Goal: Browse casually: Explore the website without a specific task or goal

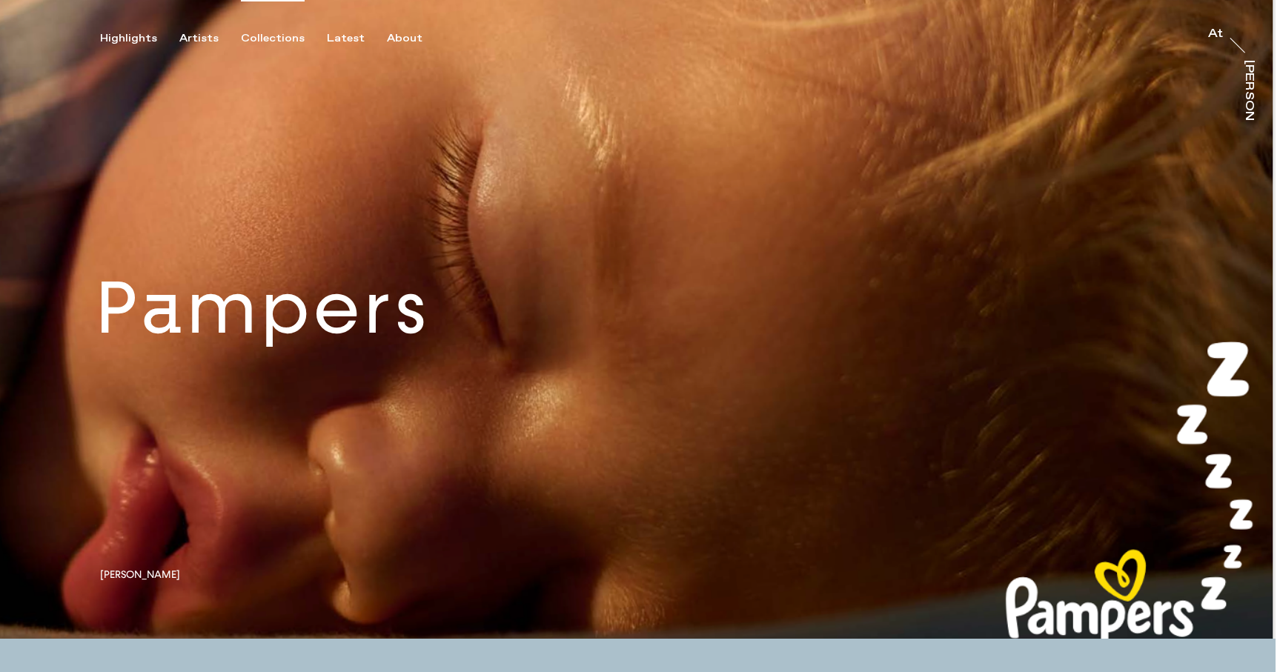
click at [269, 38] on div "Collections" at bounding box center [273, 38] width 64 height 13
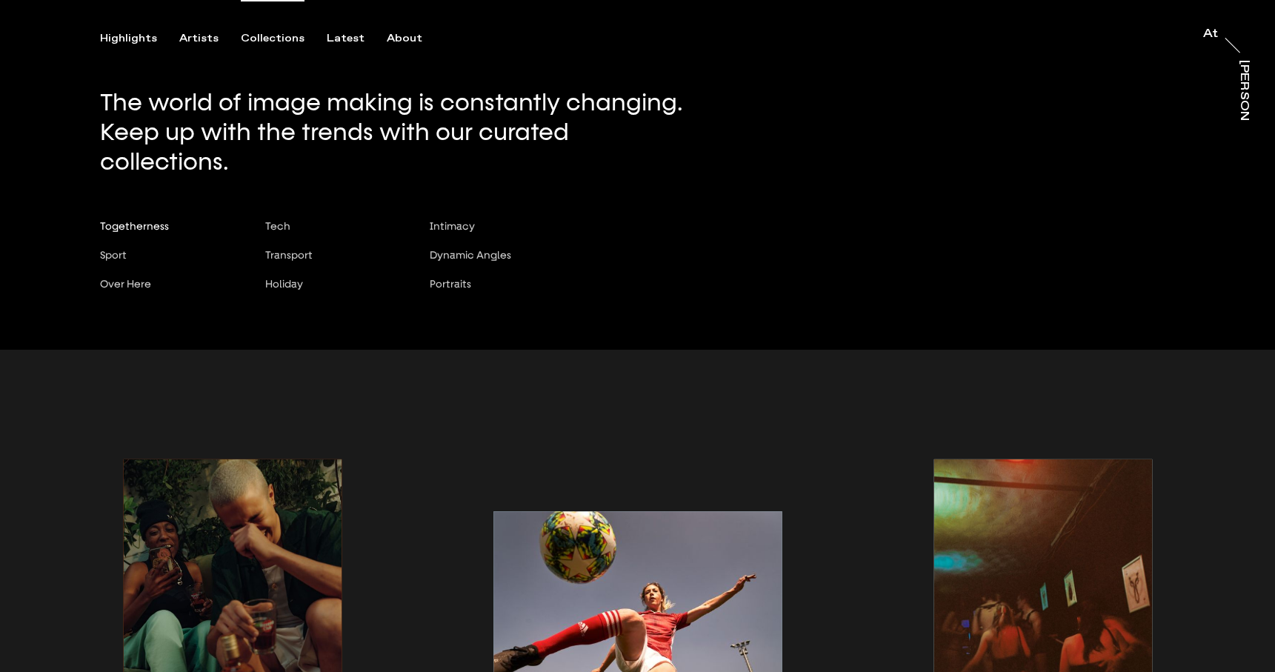
click at [142, 220] on span "Togetherness" at bounding box center [134, 226] width 69 height 12
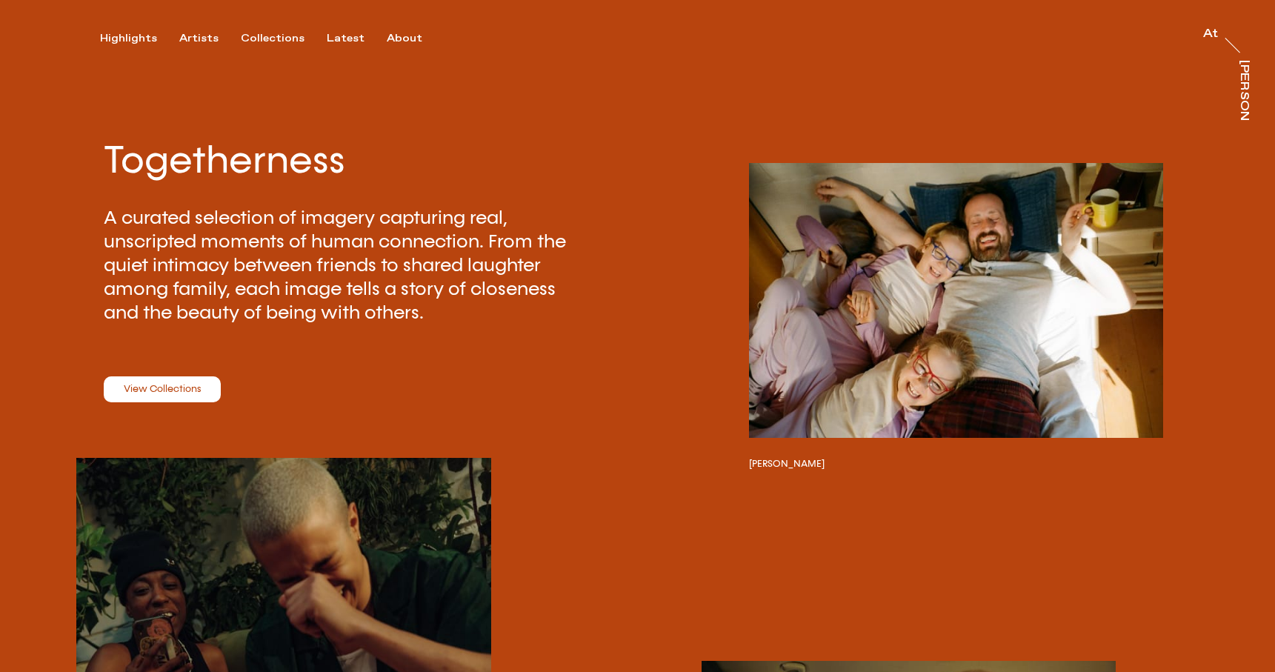
click at [159, 391] on link "View Collections" at bounding box center [162, 389] width 117 height 27
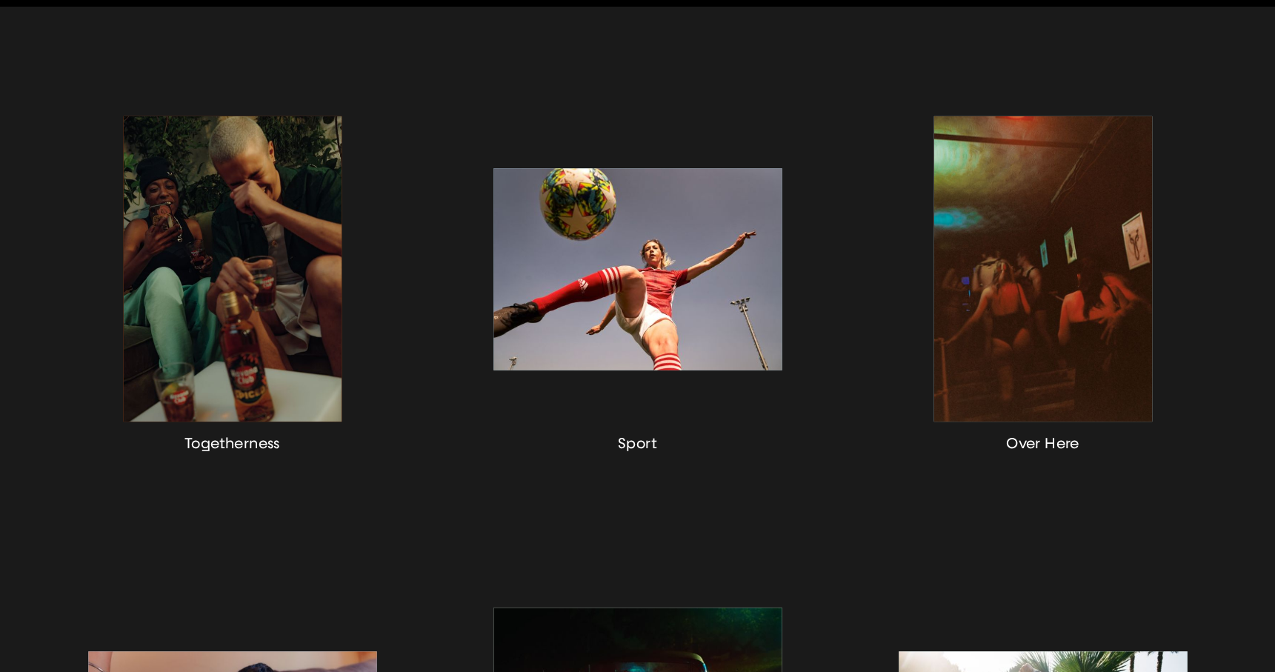
scroll to position [344, 0]
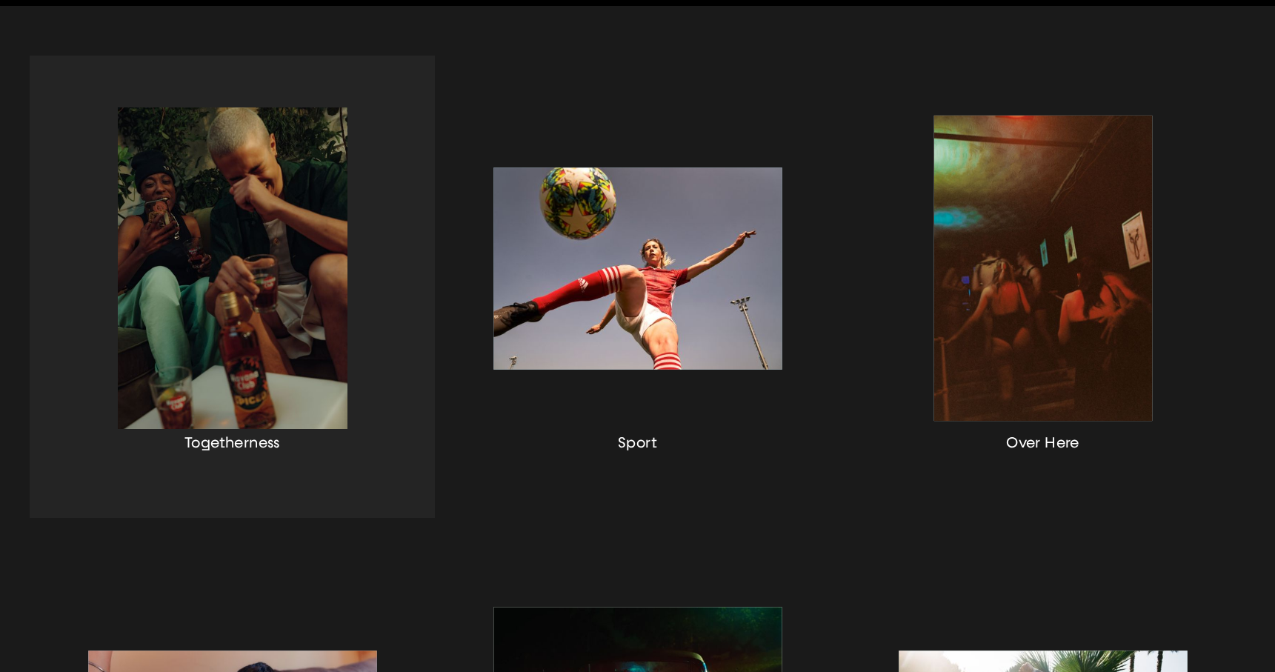
click at [233, 322] on div "button" at bounding box center [232, 287] width 405 height 462
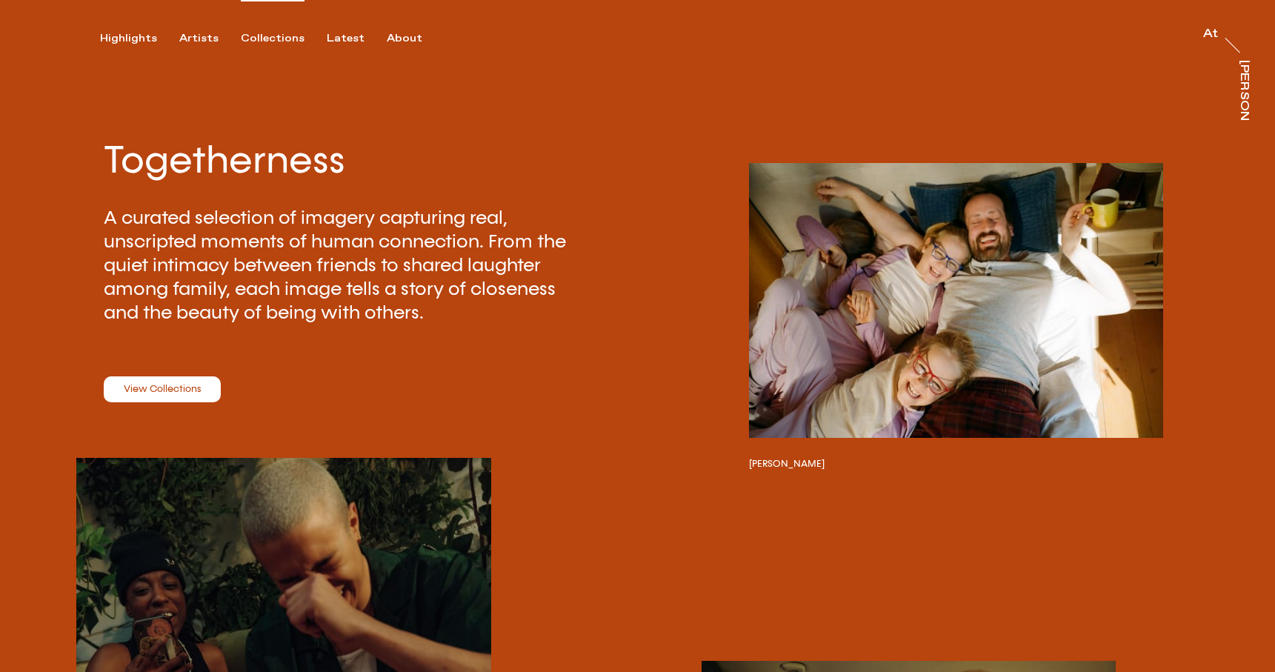
click at [266, 38] on div "Collections" at bounding box center [273, 38] width 64 height 13
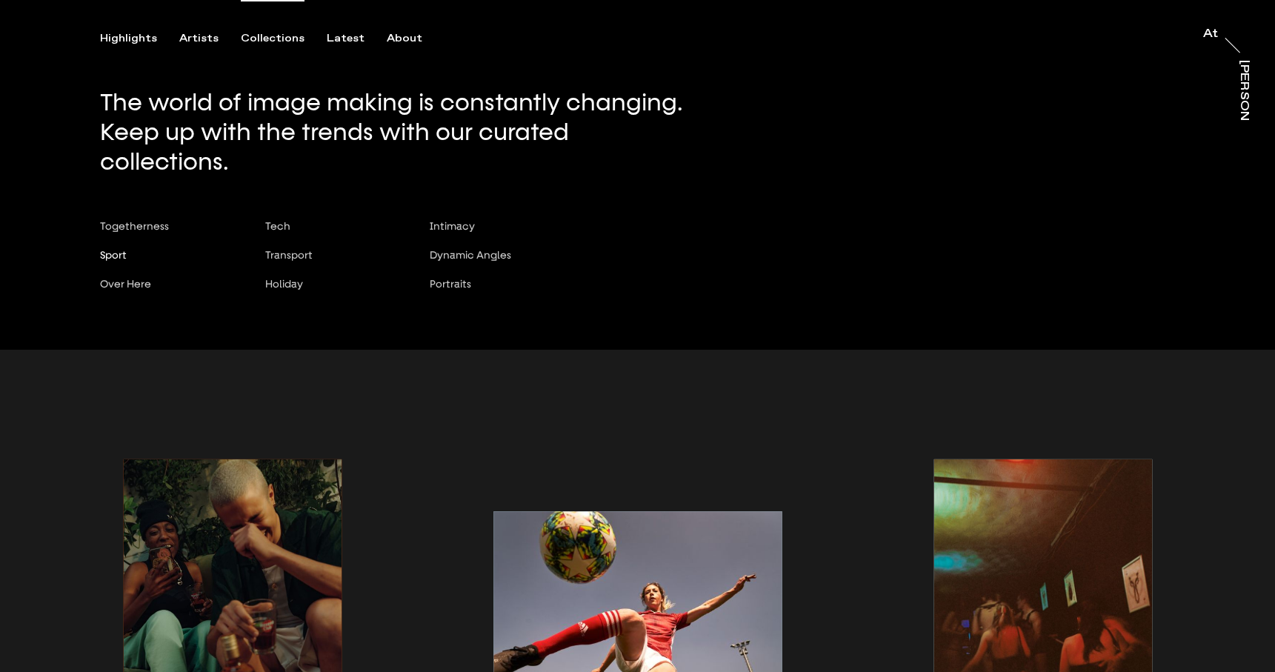
click at [121, 249] on span "Sport" at bounding box center [113, 255] width 27 height 12
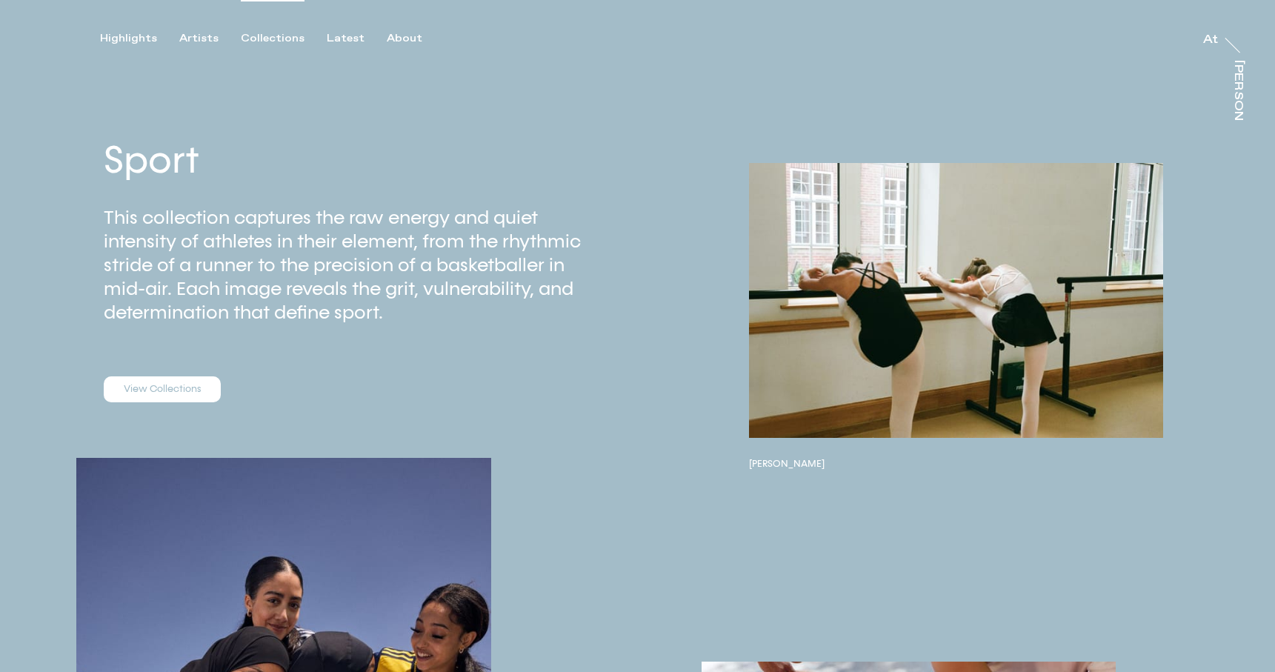
click at [267, 38] on div "Collections" at bounding box center [273, 38] width 64 height 13
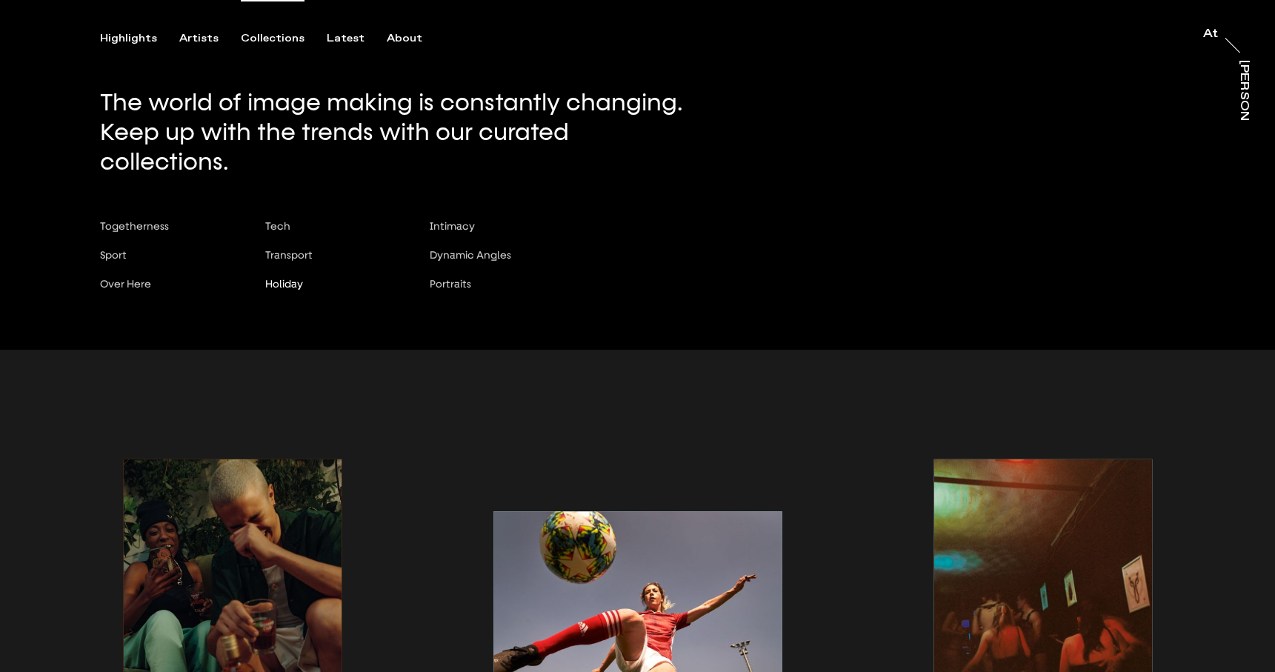
click at [296, 278] on span "Holiday" at bounding box center [284, 284] width 38 height 12
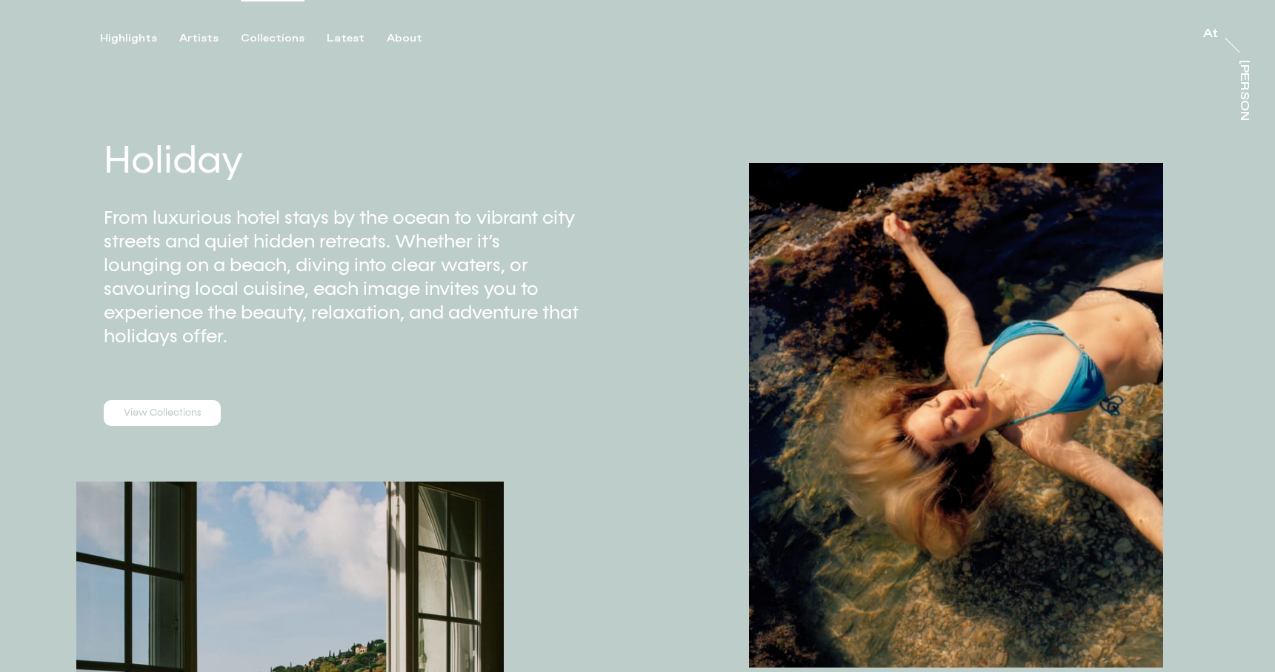
click at [272, 40] on div "Collections" at bounding box center [273, 38] width 64 height 13
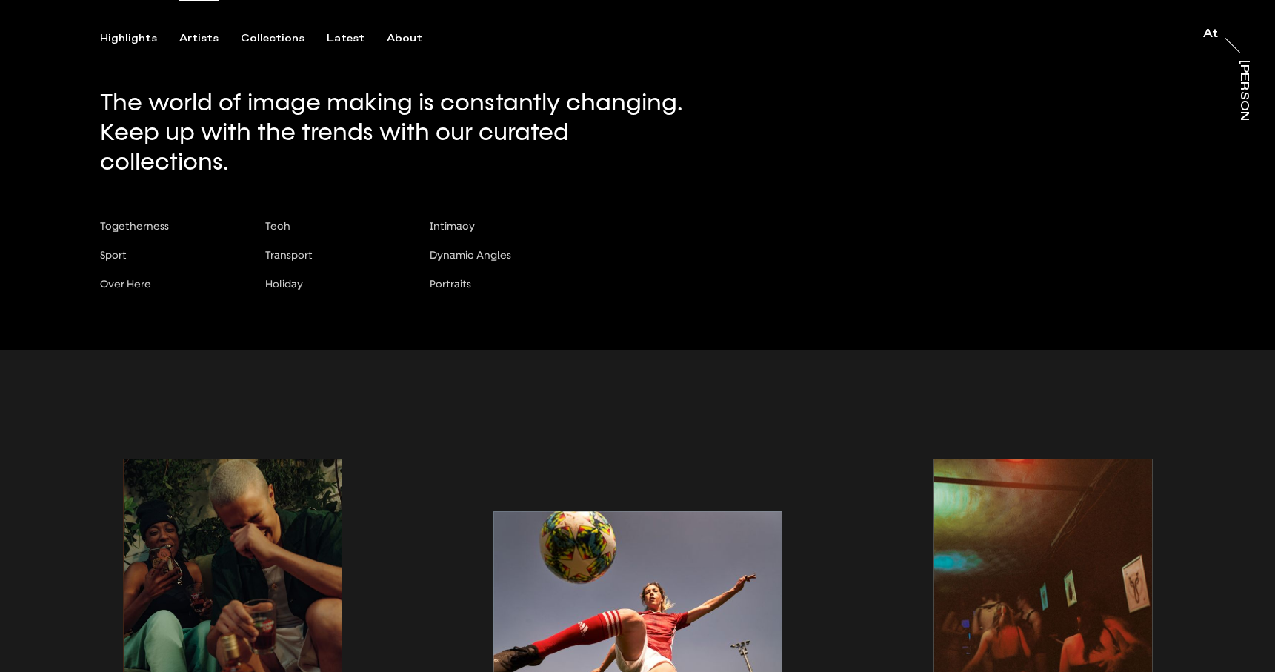
click at [194, 39] on div "Artists" at bounding box center [198, 38] width 39 height 13
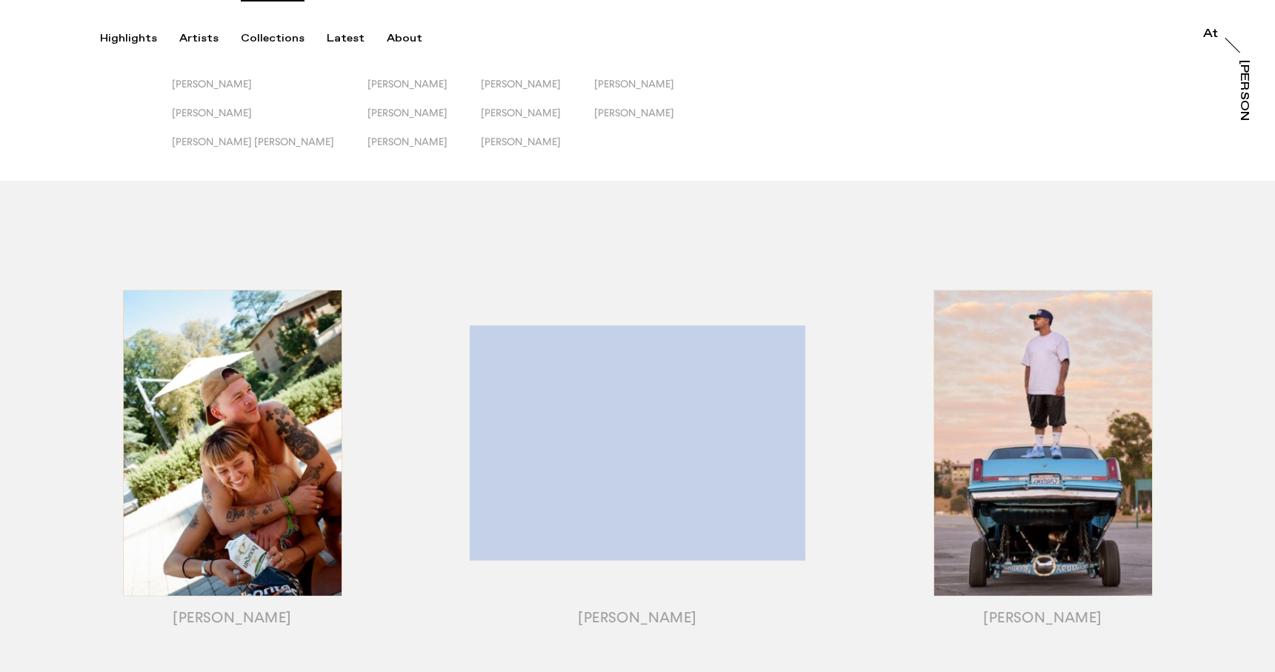
click at [288, 36] on div "Collections" at bounding box center [273, 38] width 64 height 13
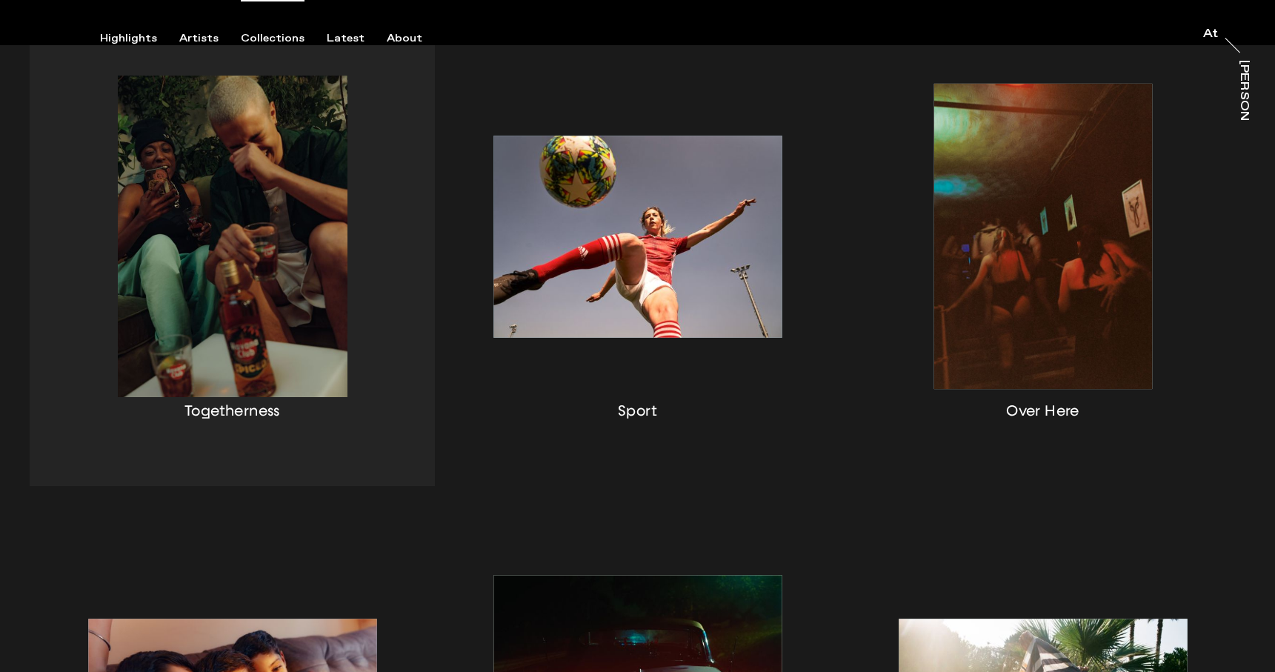
scroll to position [385, 0]
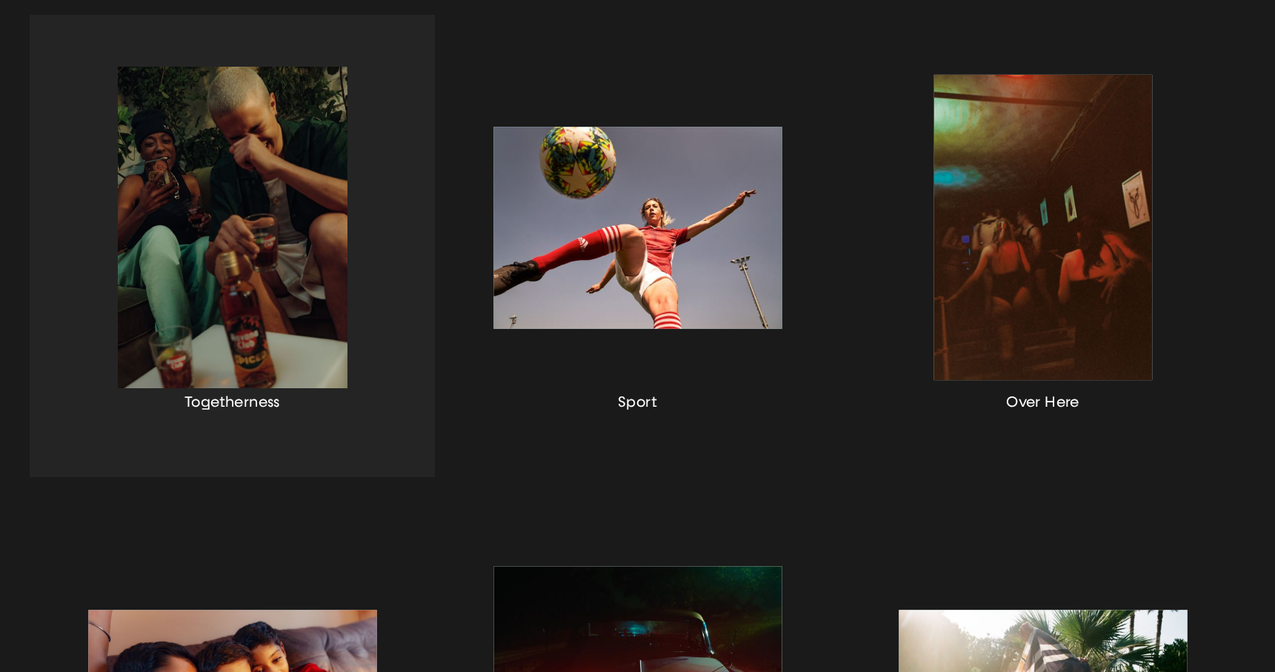
click at [279, 256] on div "button" at bounding box center [232, 246] width 405 height 462
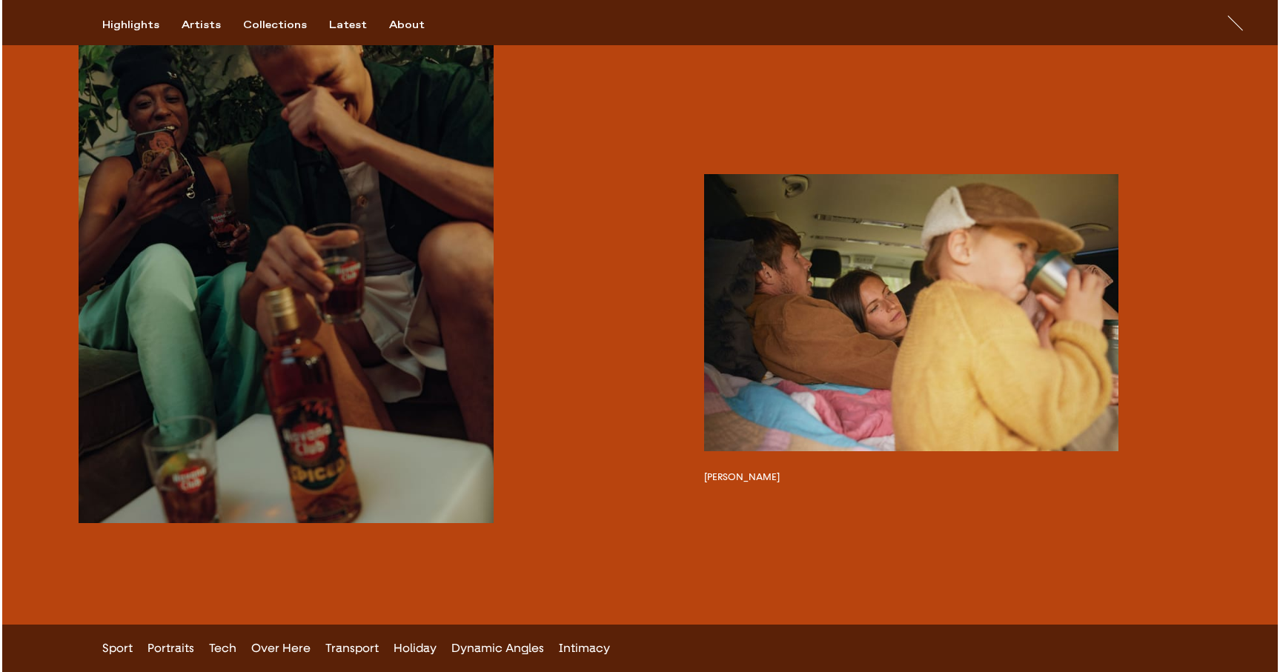
scroll to position [483, 0]
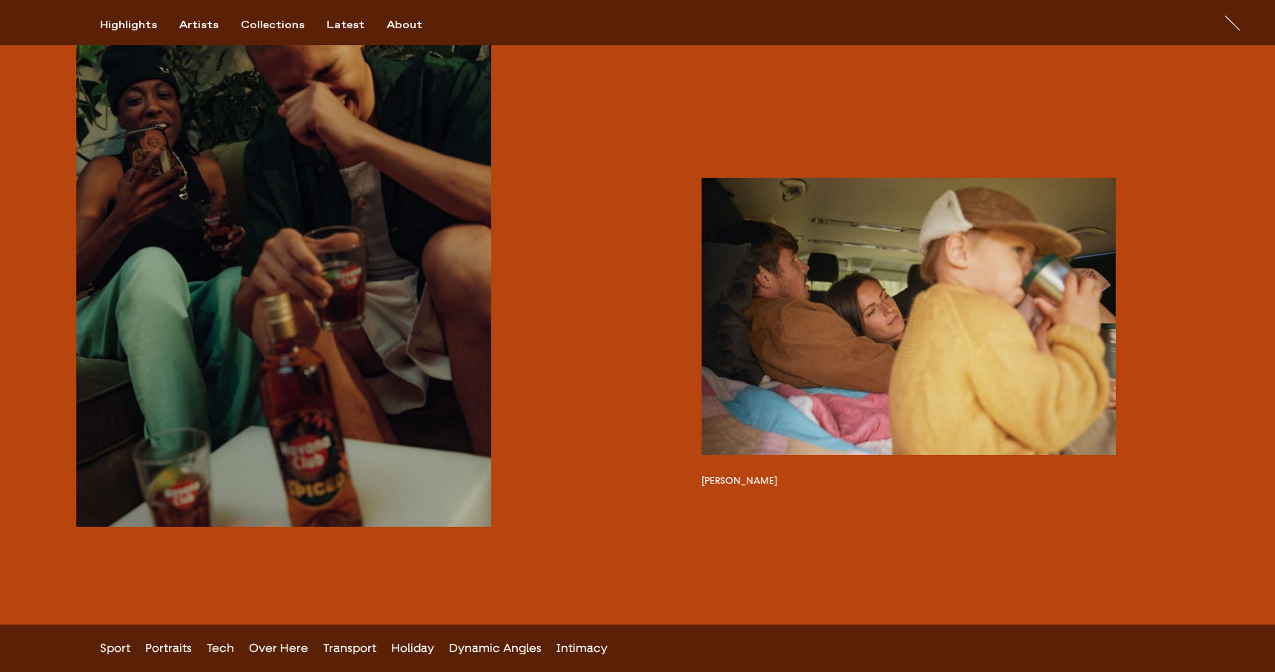
click at [349, 273] on button "button" at bounding box center [283, 251] width 414 height 552
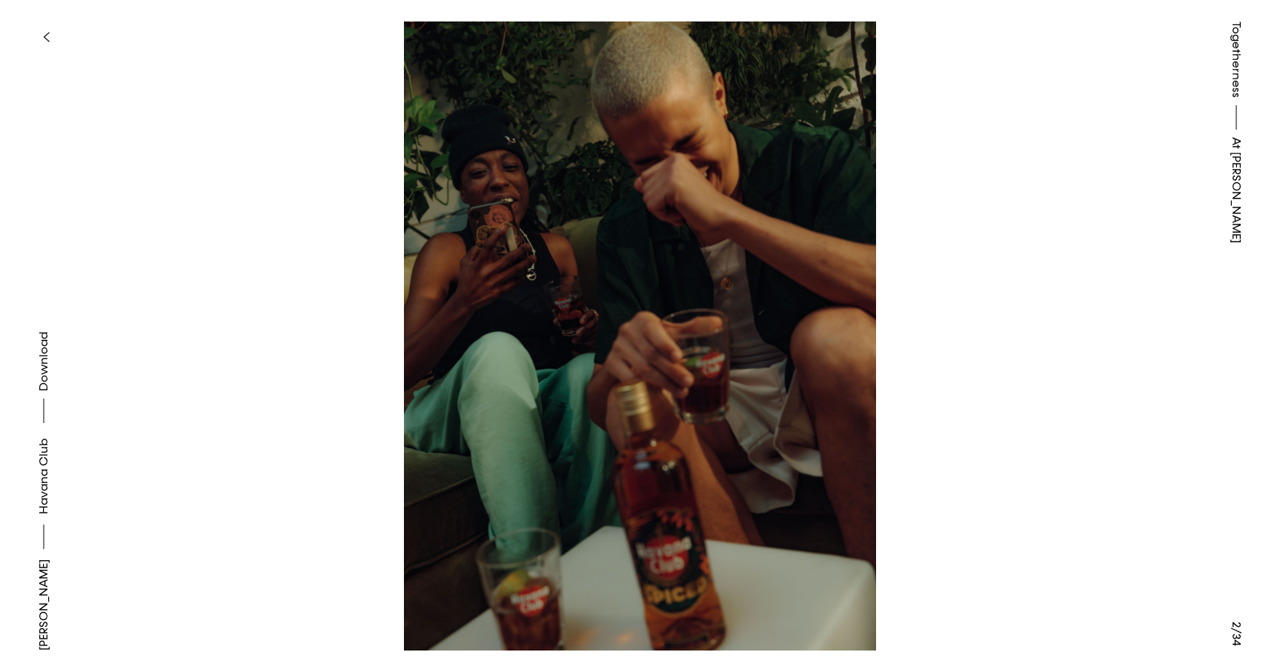
click at [904, 472] on img at bounding box center [640, 335] width 1132 height 629
click at [1006, 496] on img at bounding box center [640, 335] width 1132 height 629
click at [822, 524] on img at bounding box center [640, 335] width 1132 height 629
click at [1200, 617] on div "Togetherness At [PERSON_NAME]" at bounding box center [1235, 336] width 87 height 672
click at [754, 559] on img at bounding box center [640, 335] width 1132 height 629
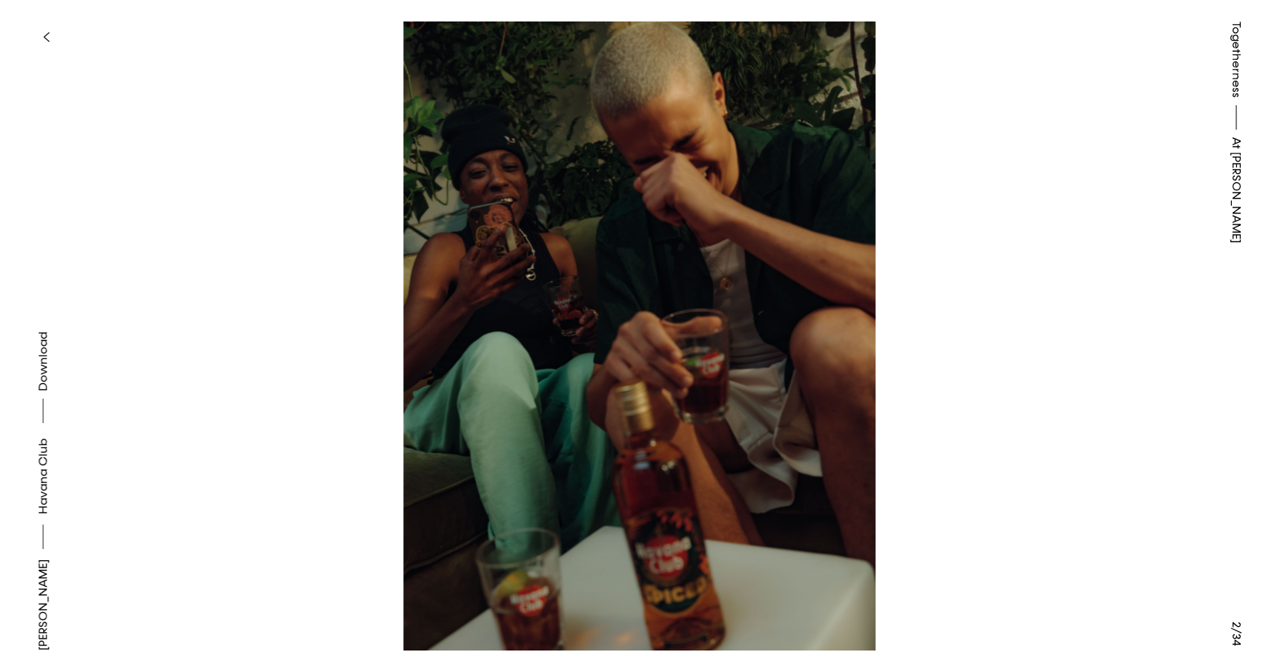
click at [754, 559] on img at bounding box center [639, 335] width 1132 height 629
click at [1208, 499] on div "Togetherness At [PERSON_NAME]" at bounding box center [1235, 336] width 87 height 672
click at [1241, 646] on div "Togetherness At [PERSON_NAME]" at bounding box center [1235, 336] width 87 height 672
click at [1019, 295] on button at bounding box center [960, 168] width 640 height 336
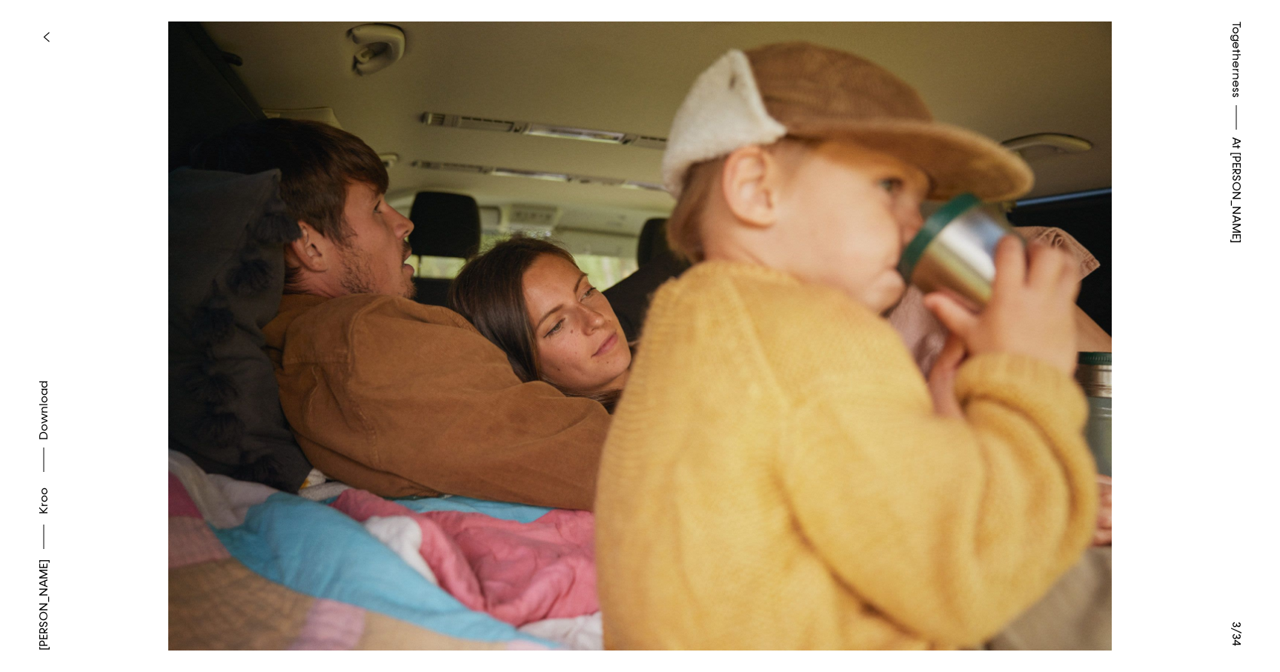
click at [1012, 298] on button at bounding box center [960, 168] width 640 height 336
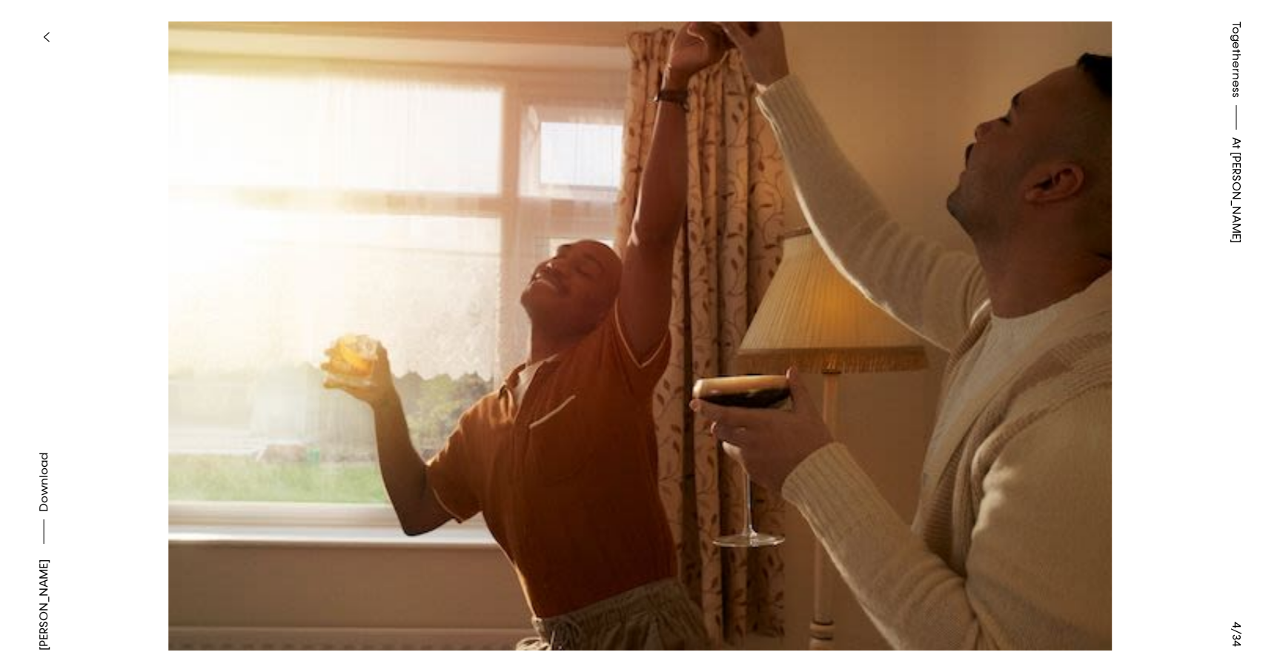
click at [1012, 298] on button at bounding box center [960, 168] width 640 height 336
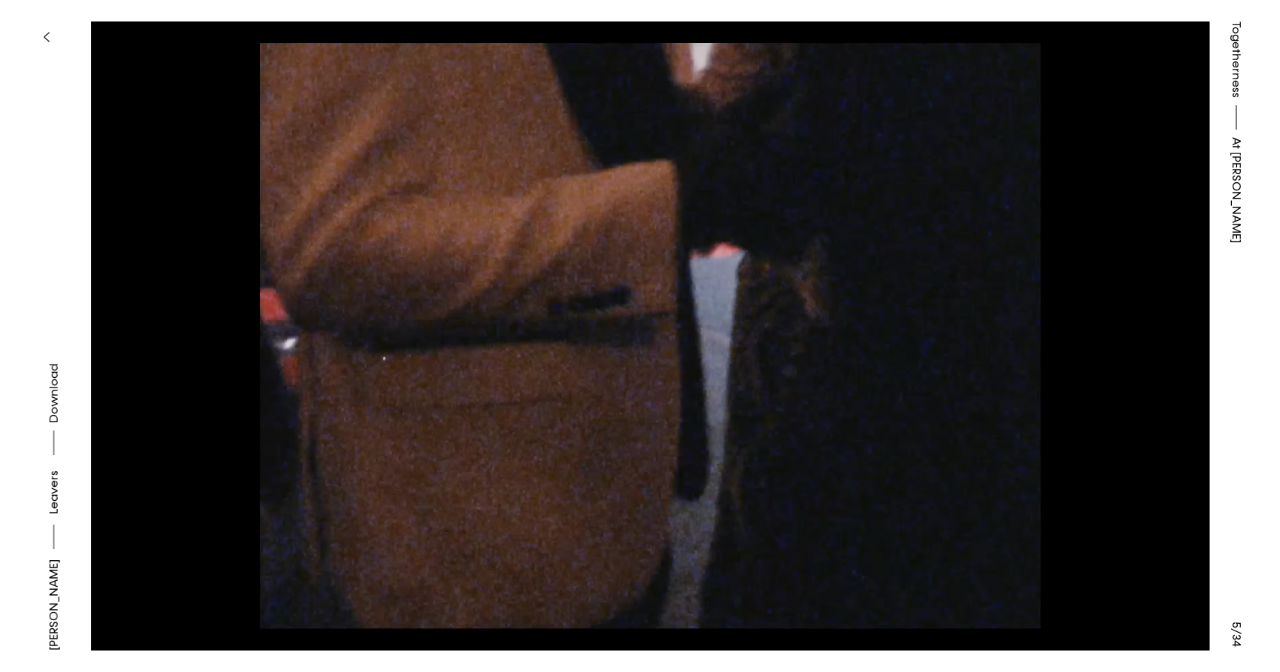
click at [1012, 298] on button at bounding box center [960, 168] width 640 height 336
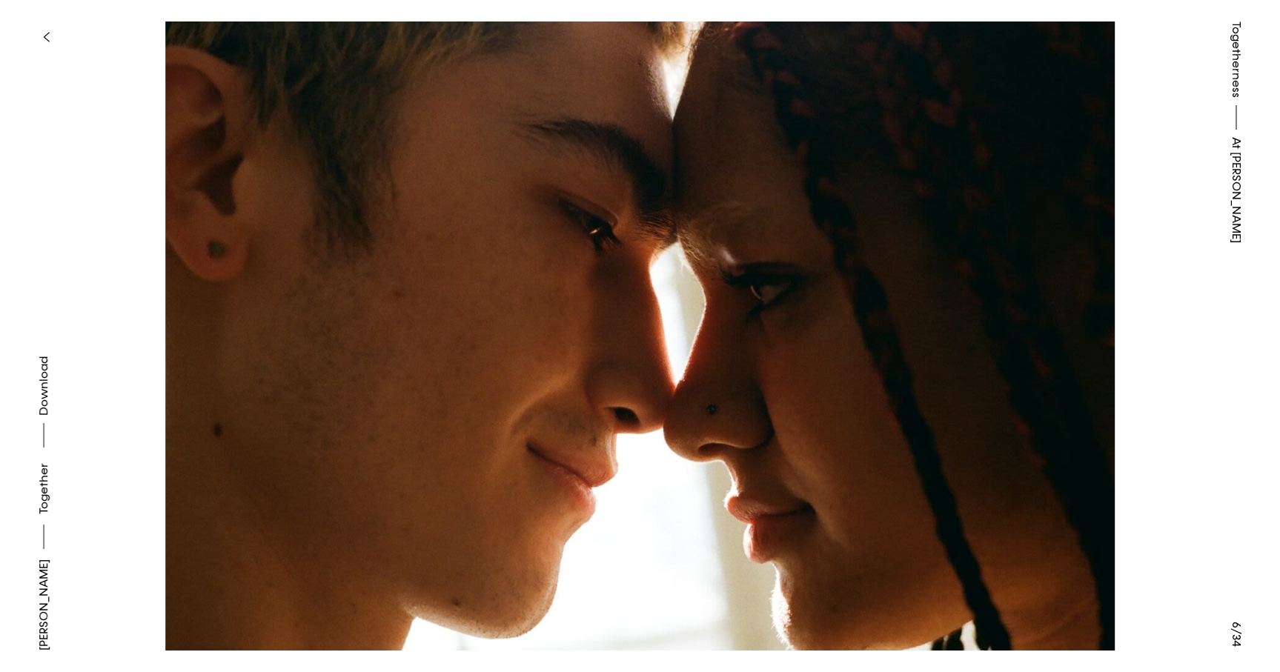
click at [1012, 298] on button at bounding box center [960, 168] width 640 height 336
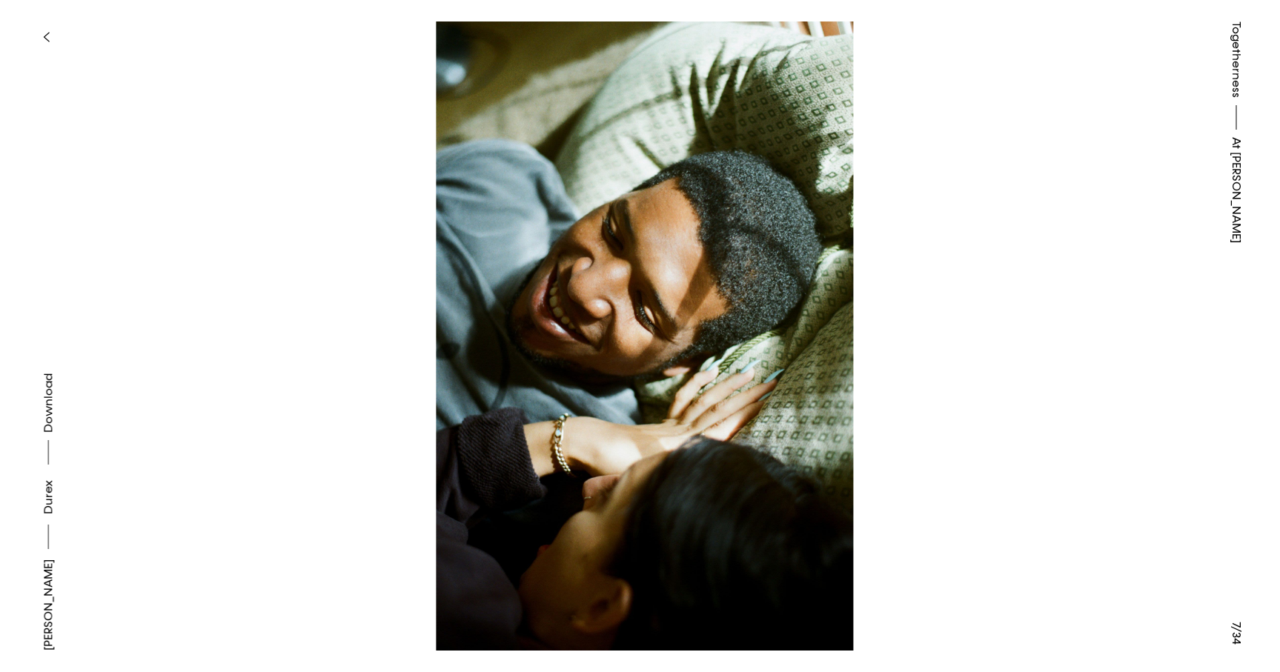
click at [1012, 298] on button at bounding box center [960, 168] width 640 height 336
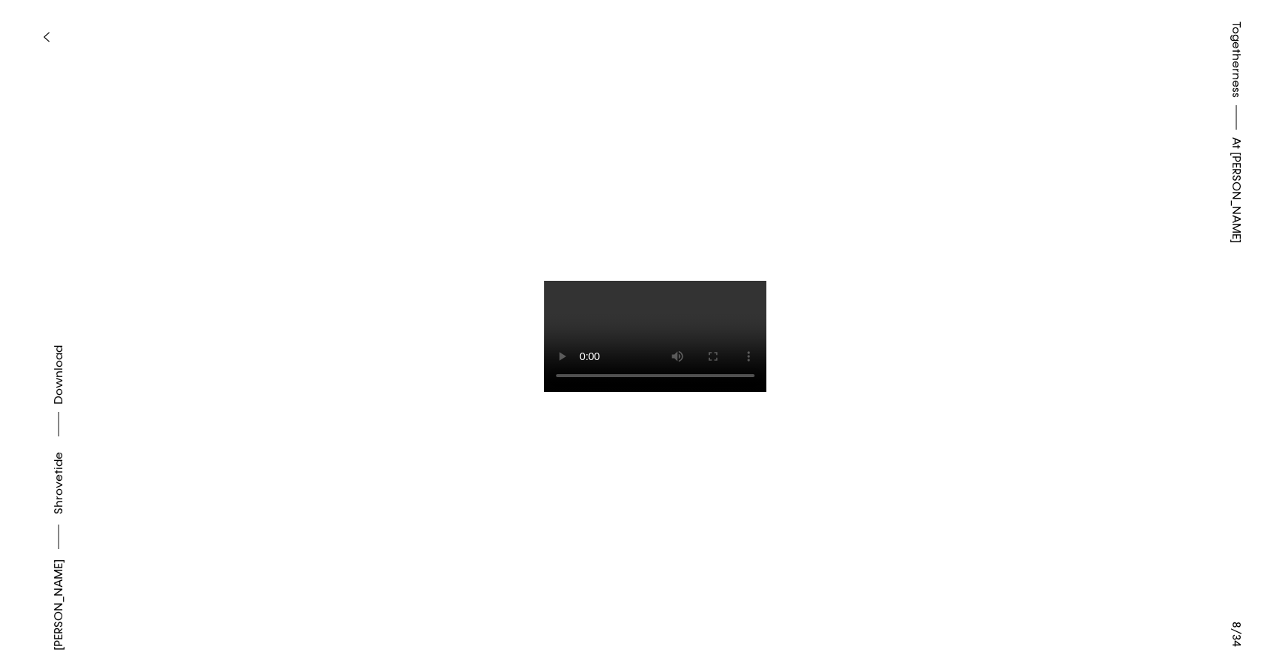
click at [1012, 298] on button at bounding box center [960, 168] width 640 height 336
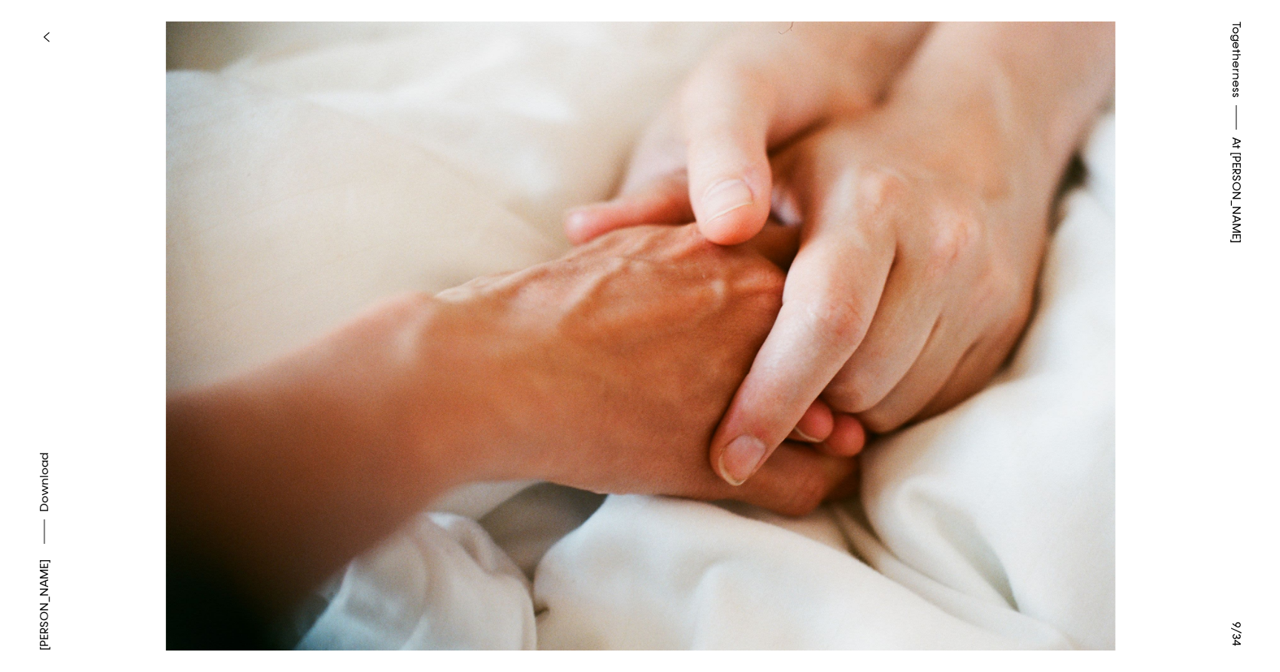
click at [1012, 298] on button at bounding box center [960, 168] width 640 height 336
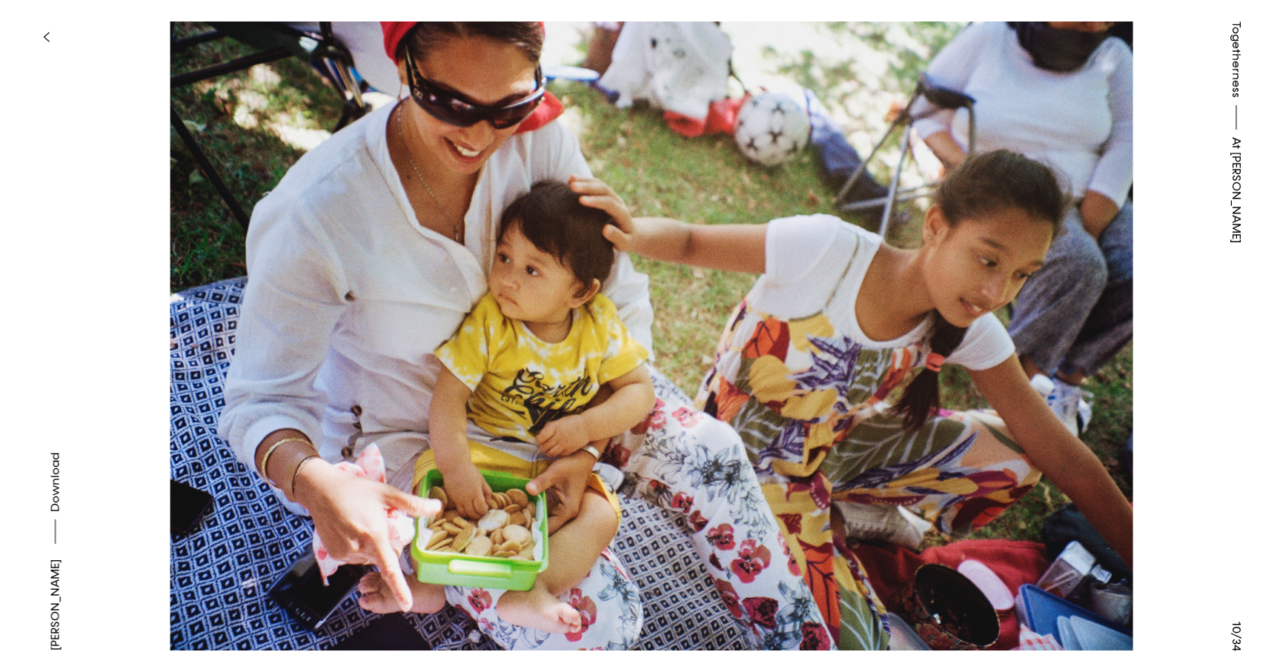
click at [1012, 298] on button at bounding box center [960, 168] width 640 height 336
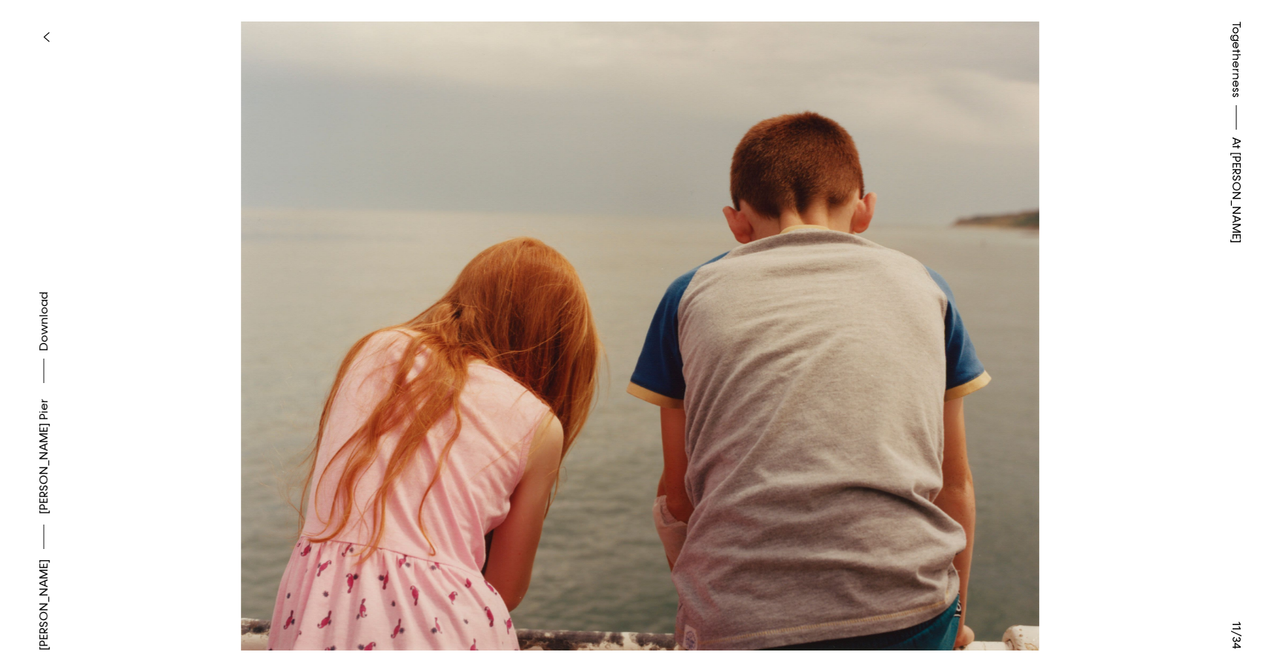
click at [47, 32] on icon "button" at bounding box center [46, 37] width 7 height 12
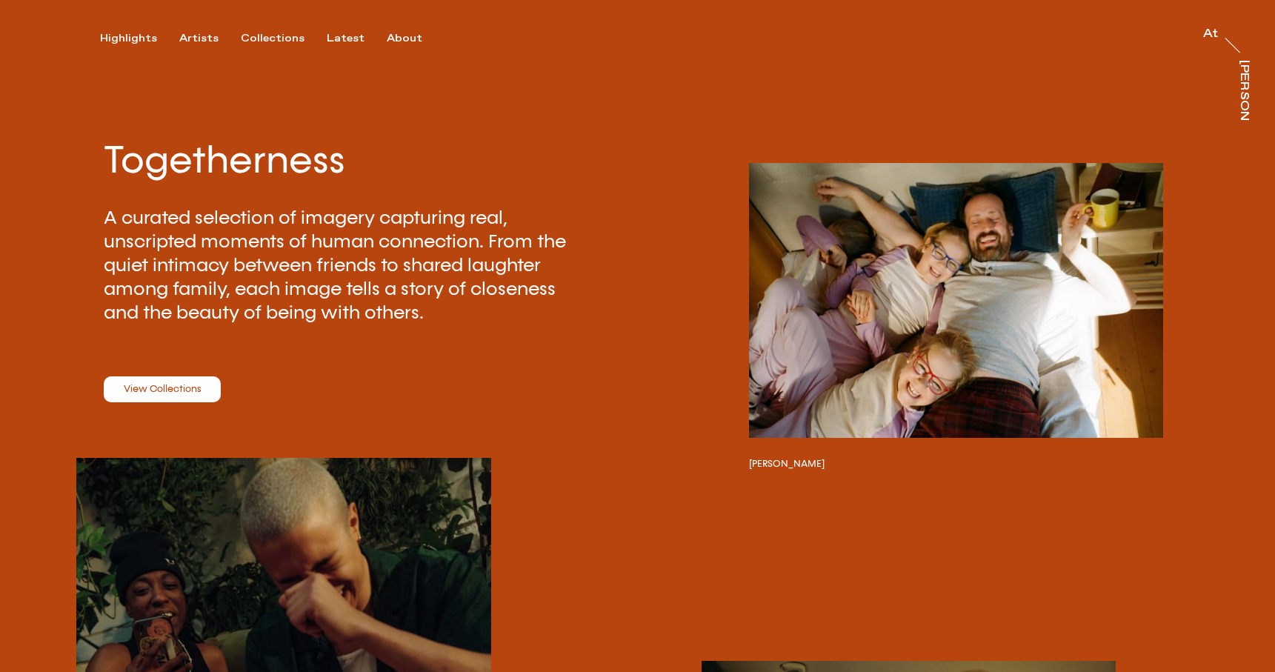
click at [190, 388] on link "View Collections" at bounding box center [162, 389] width 117 height 27
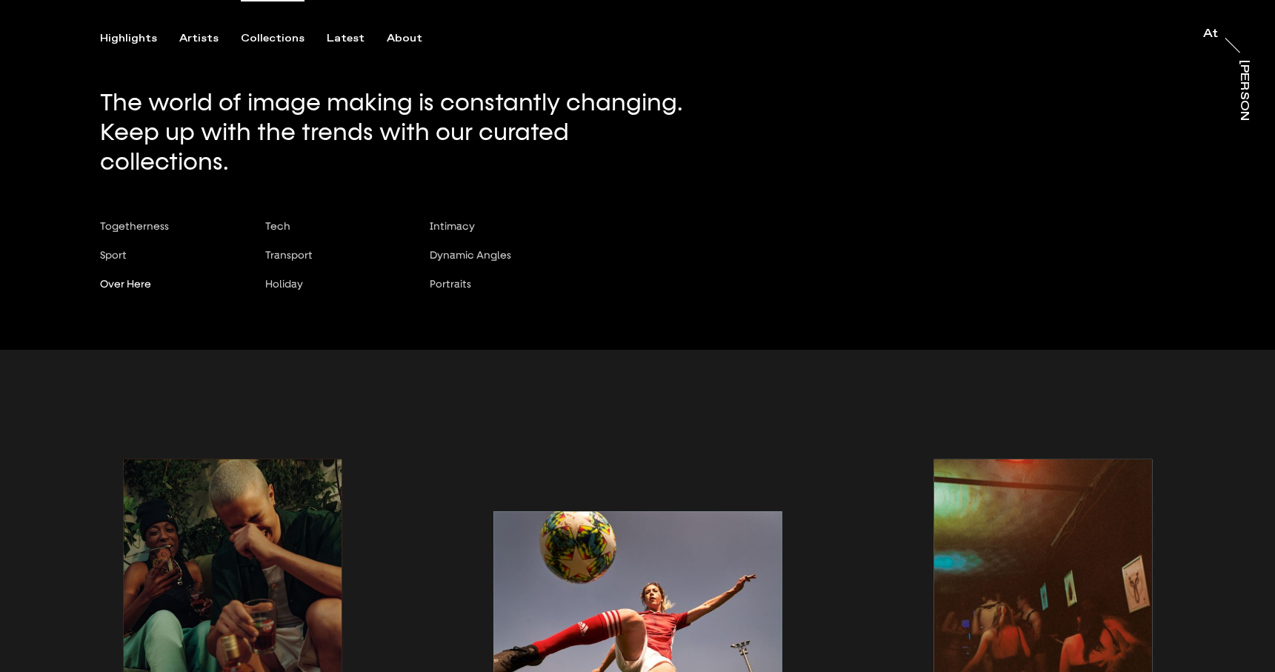
click at [116, 278] on span "Over Here" at bounding box center [125, 284] width 51 height 12
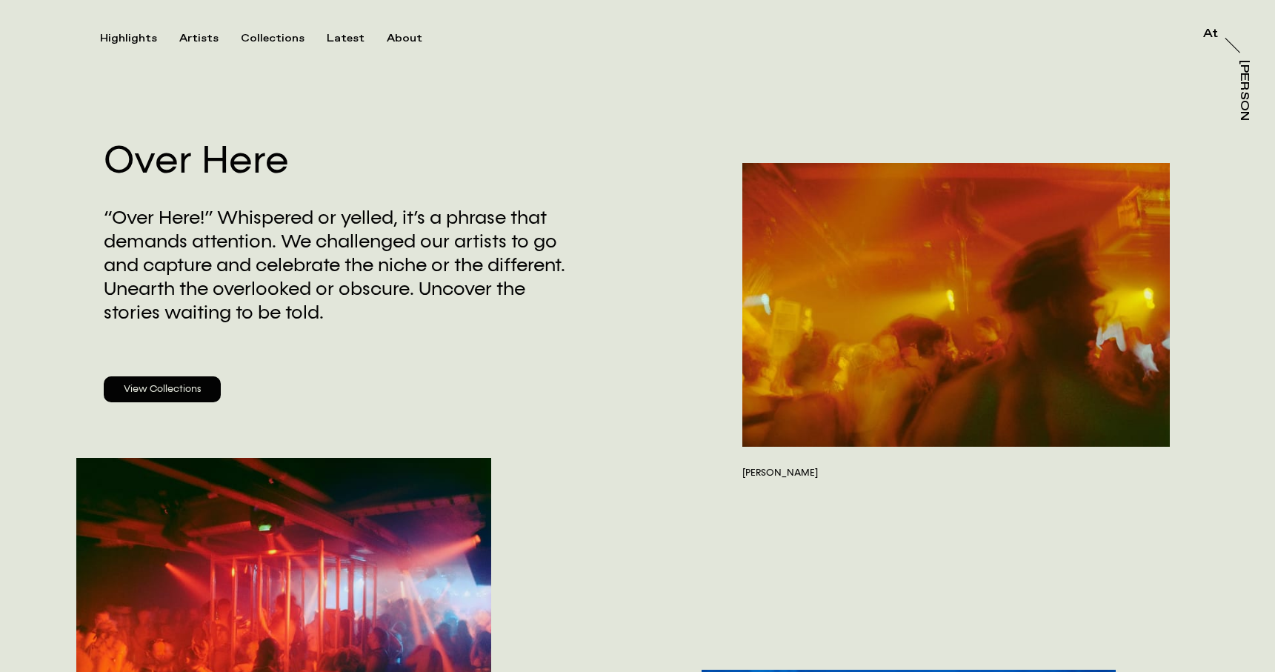
click at [176, 389] on link "View Collections" at bounding box center [162, 389] width 117 height 27
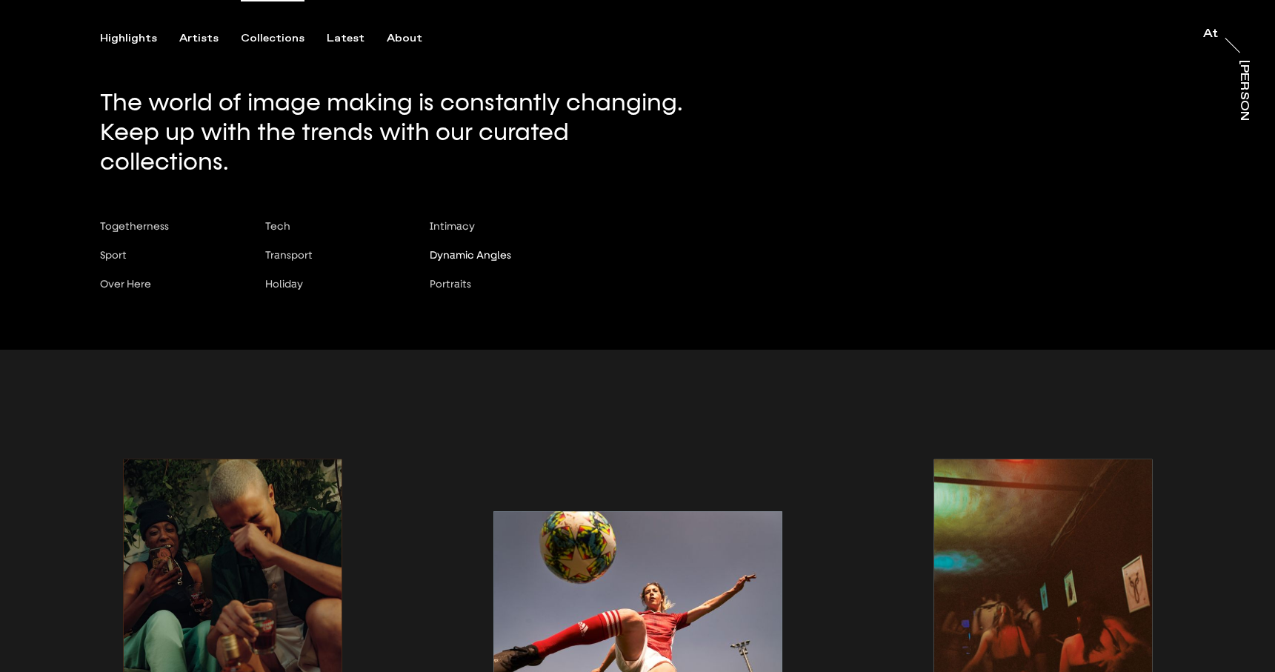
click at [459, 249] on span "Dynamic Angles" at bounding box center [471, 255] width 82 height 12
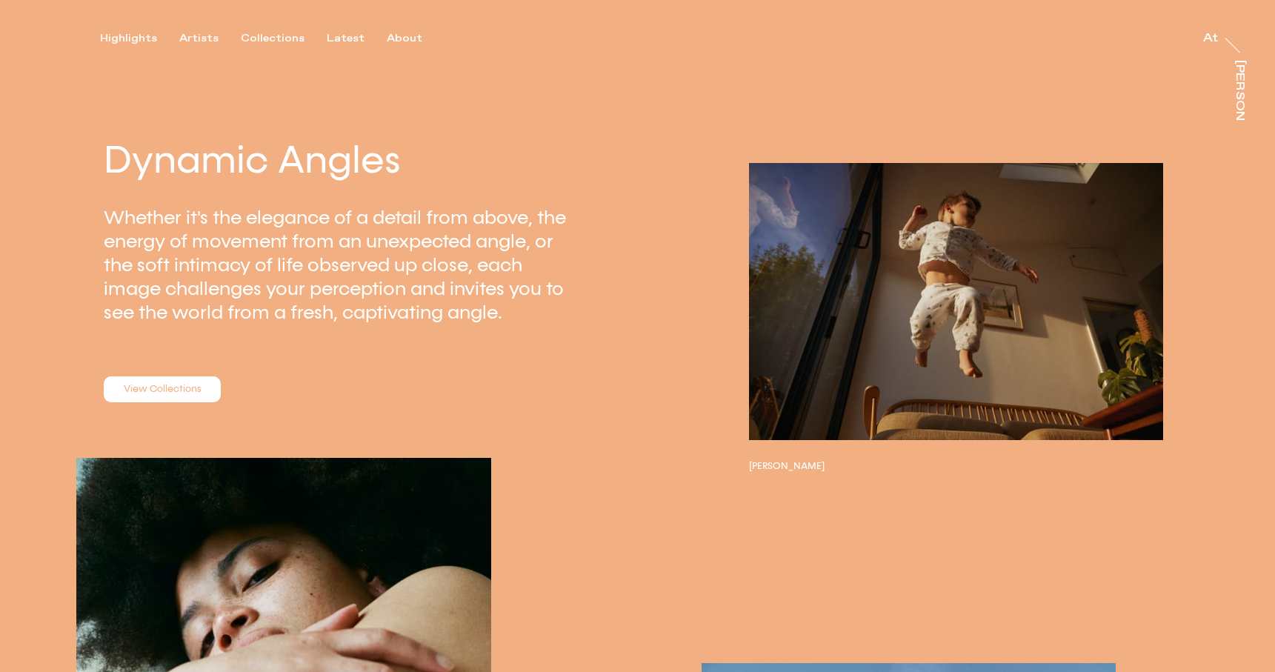
click at [452, 313] on p "Whether it's the elegance of a detail from above, the energy of movement from a…" at bounding box center [343, 265] width 478 height 119
drag, startPoint x: 452, startPoint y: 313, endPoint x: 463, endPoint y: 279, distance: 35.9
click at [463, 279] on p "Whether it's the elegance of a detail from above, the energy of movement from a…" at bounding box center [343, 265] width 478 height 119
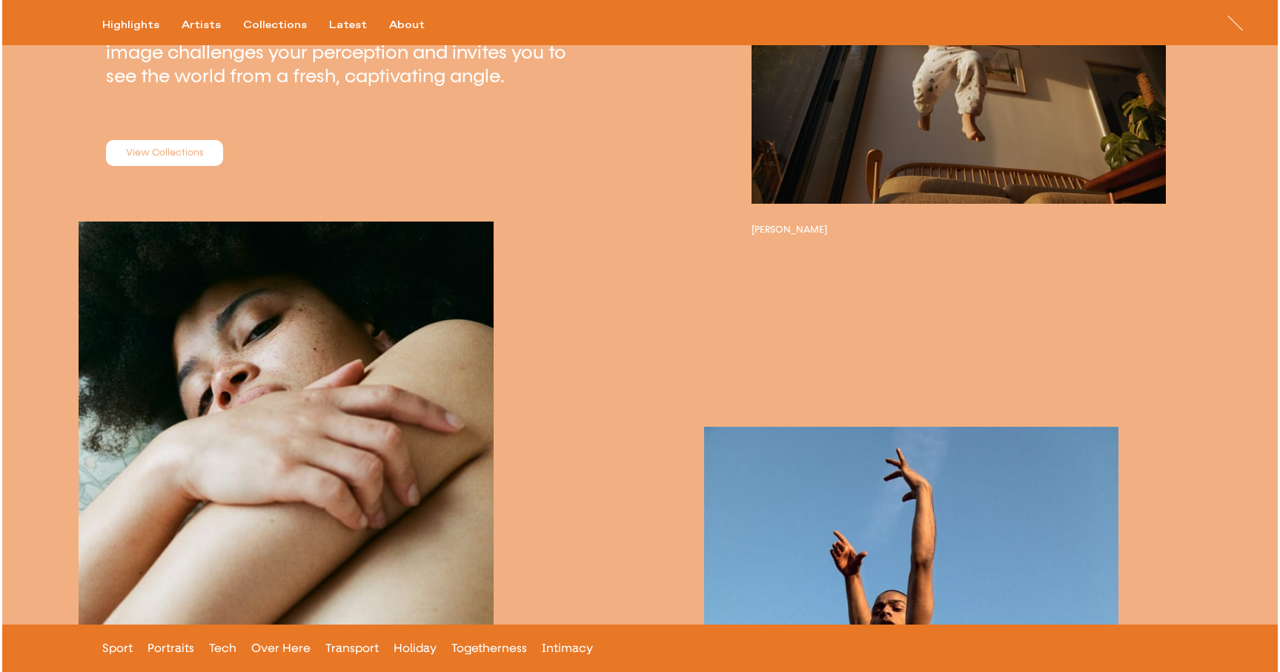
scroll to position [213, 0]
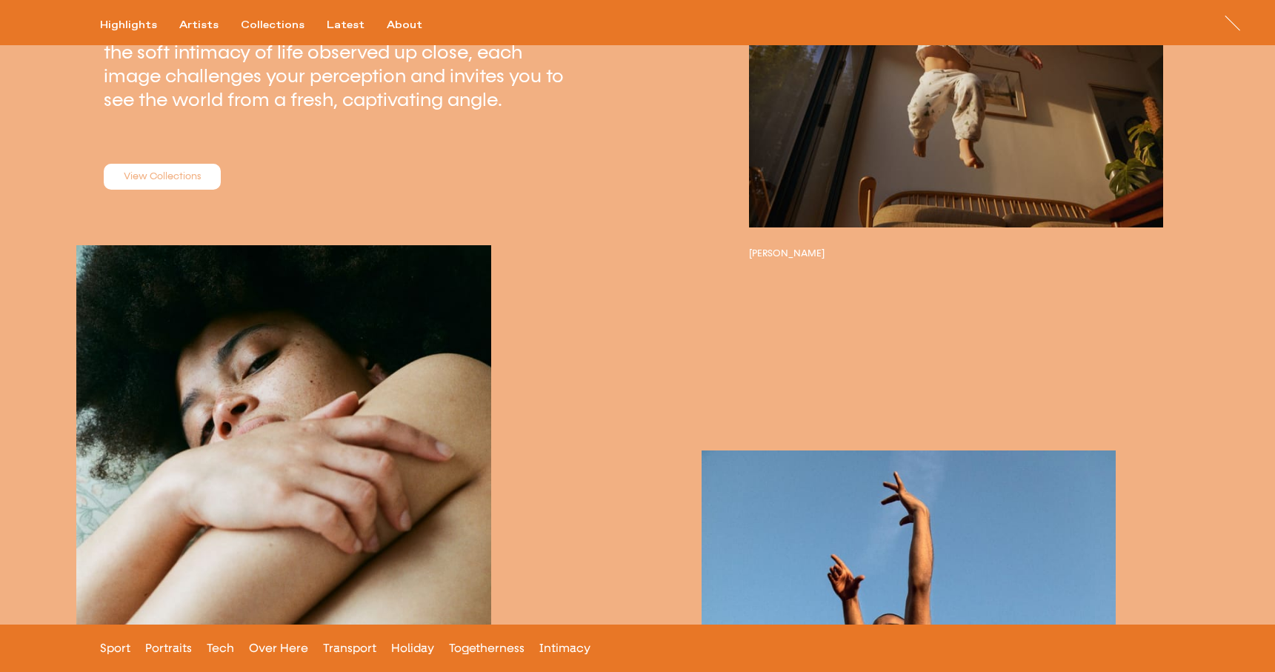
click at [835, 174] on button "button" at bounding box center [956, 88] width 414 height 276
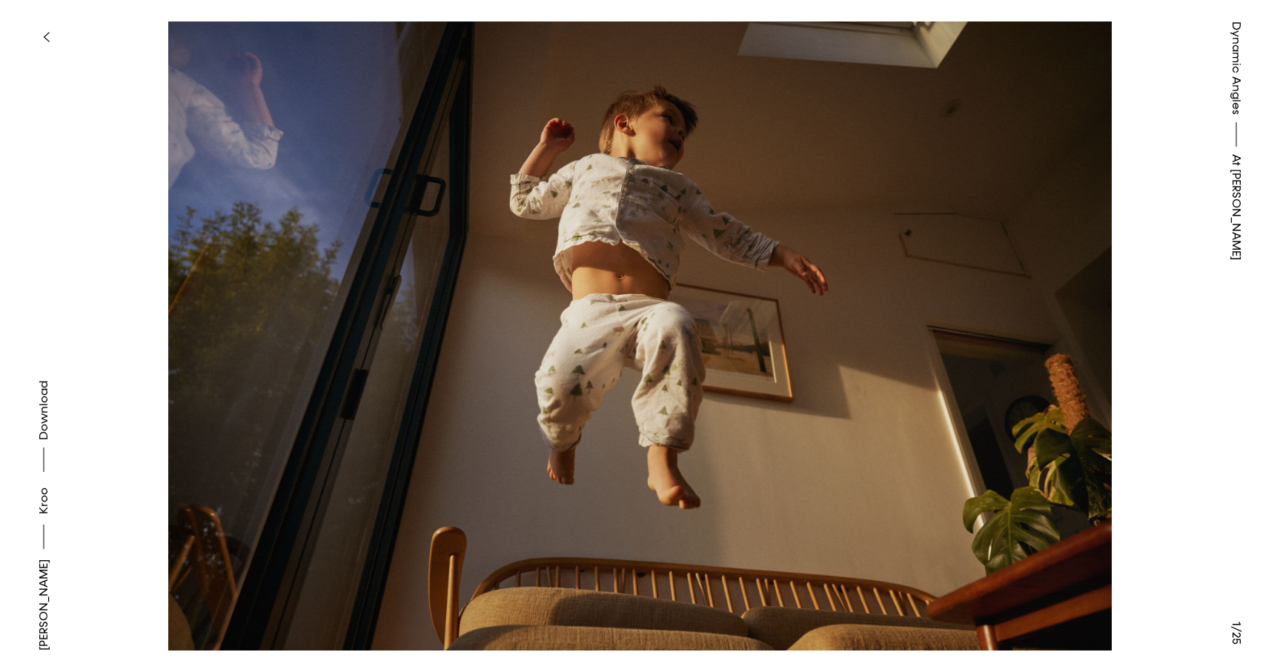
click at [1069, 461] on img at bounding box center [640, 335] width 1132 height 629
click at [1091, 333] on button at bounding box center [960, 168] width 640 height 336
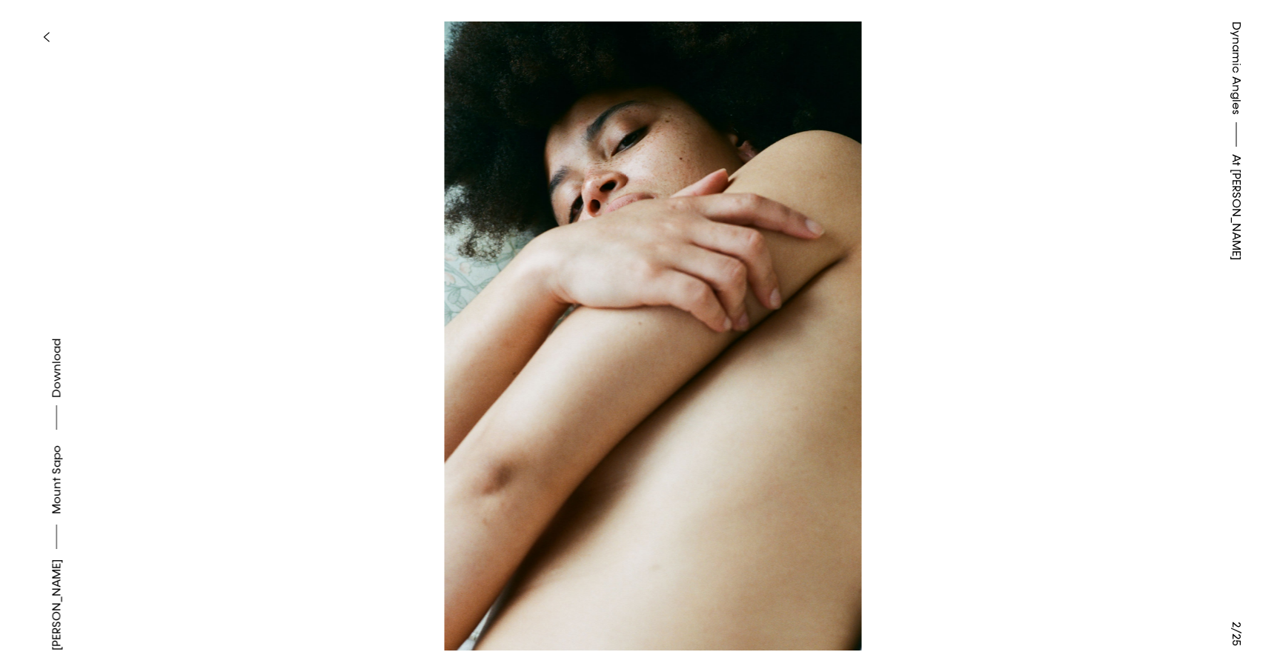
click at [1091, 333] on button at bounding box center [960, 168] width 640 height 336
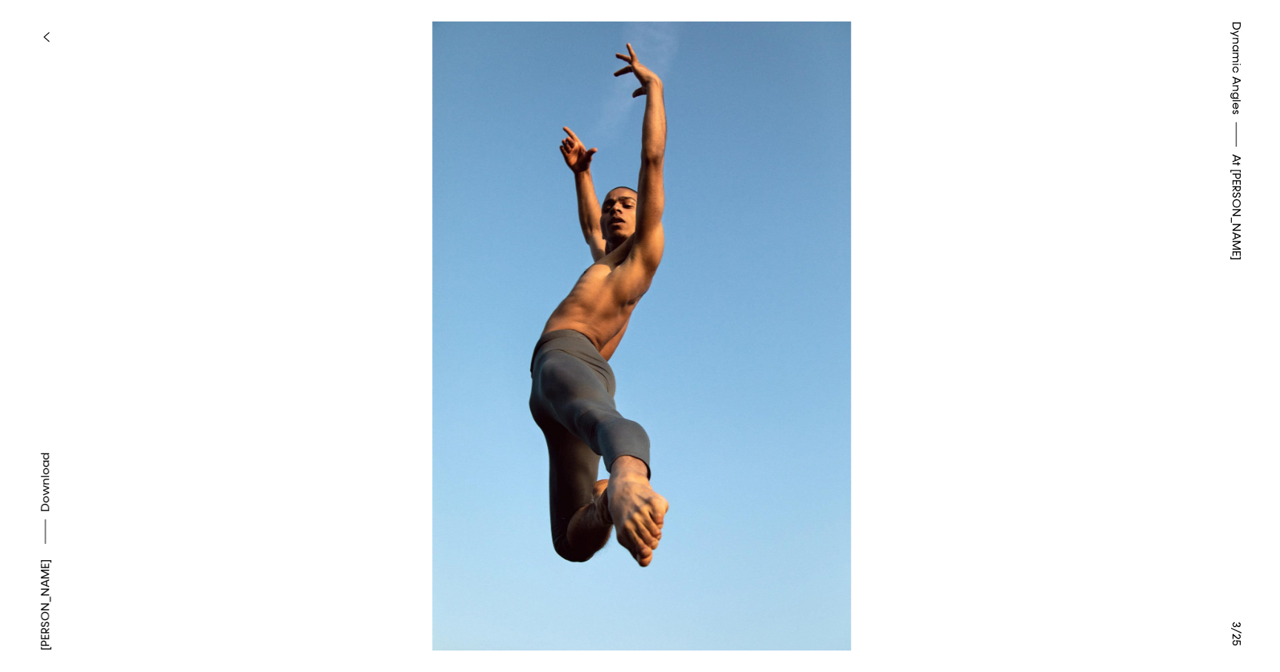
click at [1091, 333] on button at bounding box center [960, 168] width 640 height 336
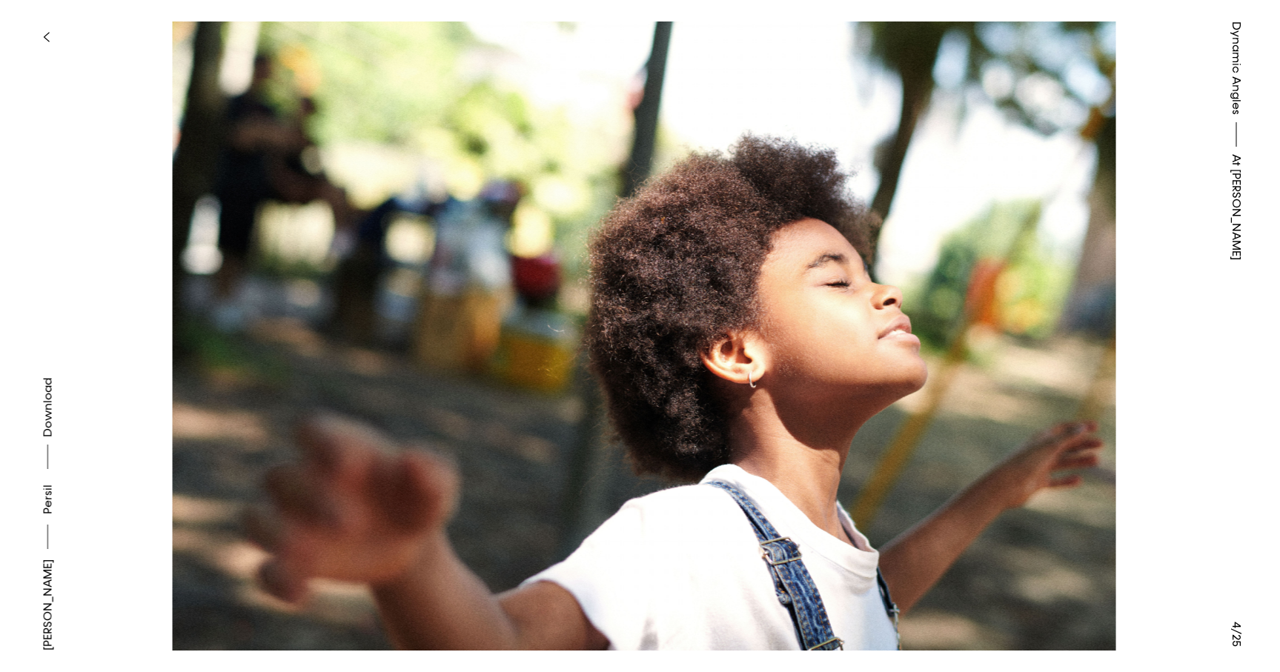
click at [1091, 333] on button at bounding box center [960, 168] width 640 height 336
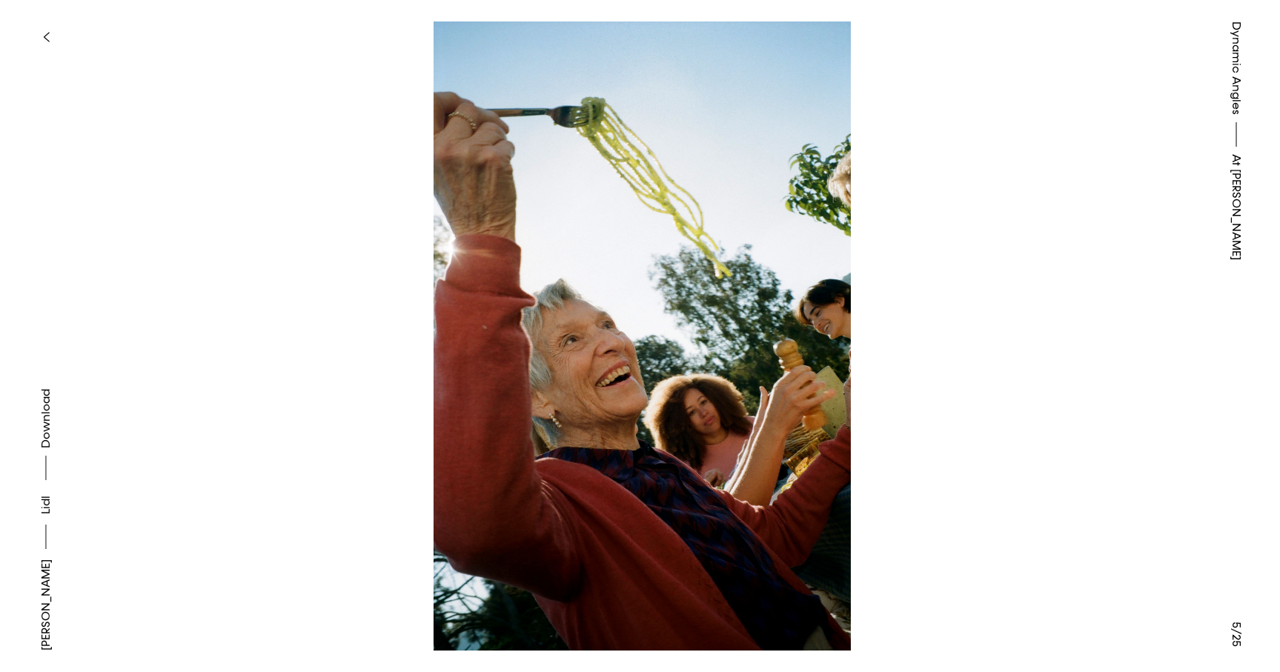
click at [1091, 333] on button at bounding box center [960, 168] width 640 height 336
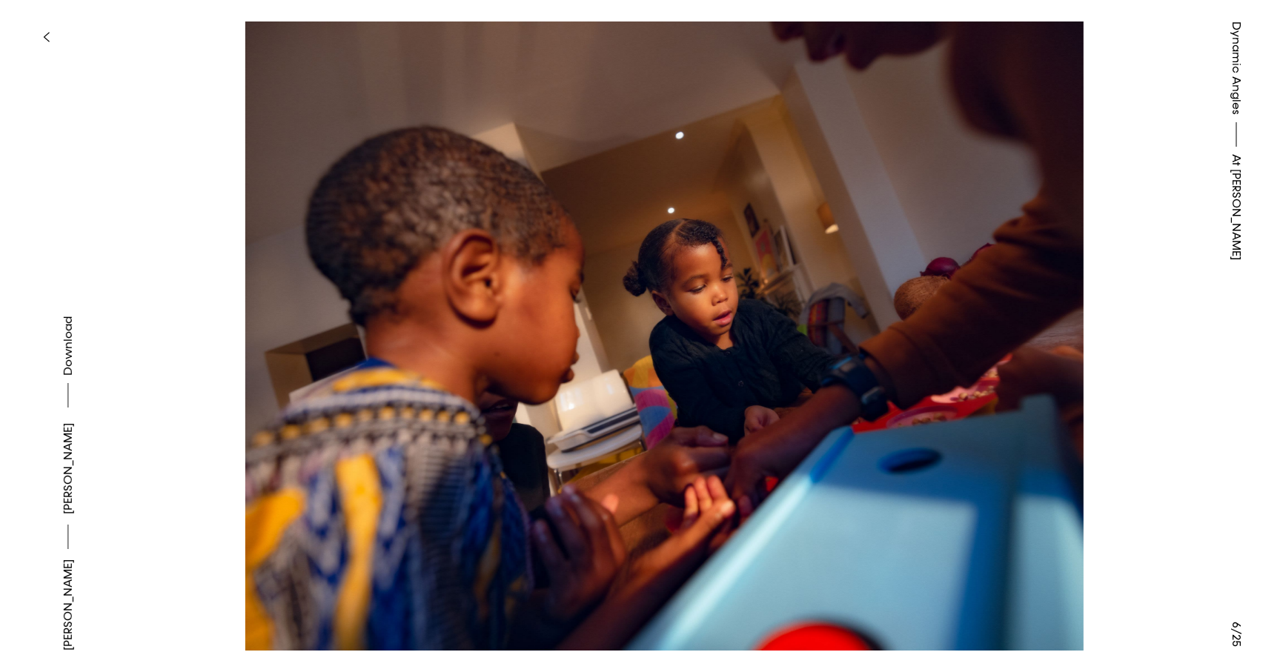
click at [1091, 333] on button at bounding box center [960, 168] width 640 height 336
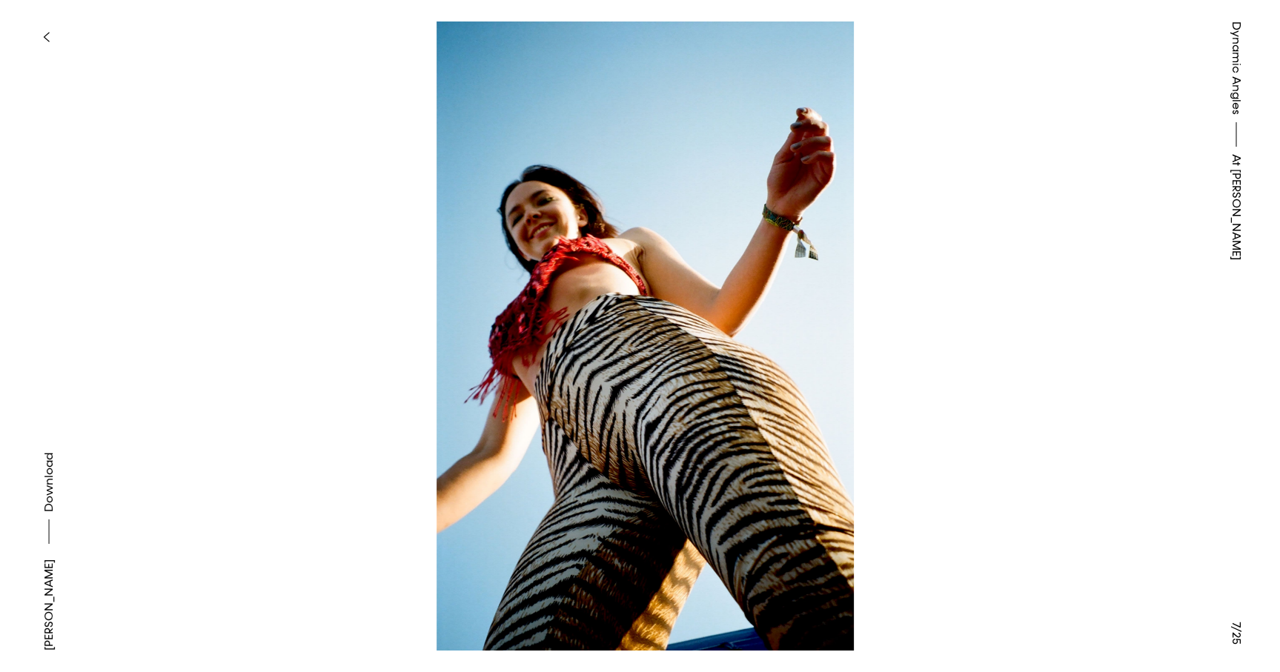
click at [1091, 333] on button at bounding box center [960, 168] width 640 height 336
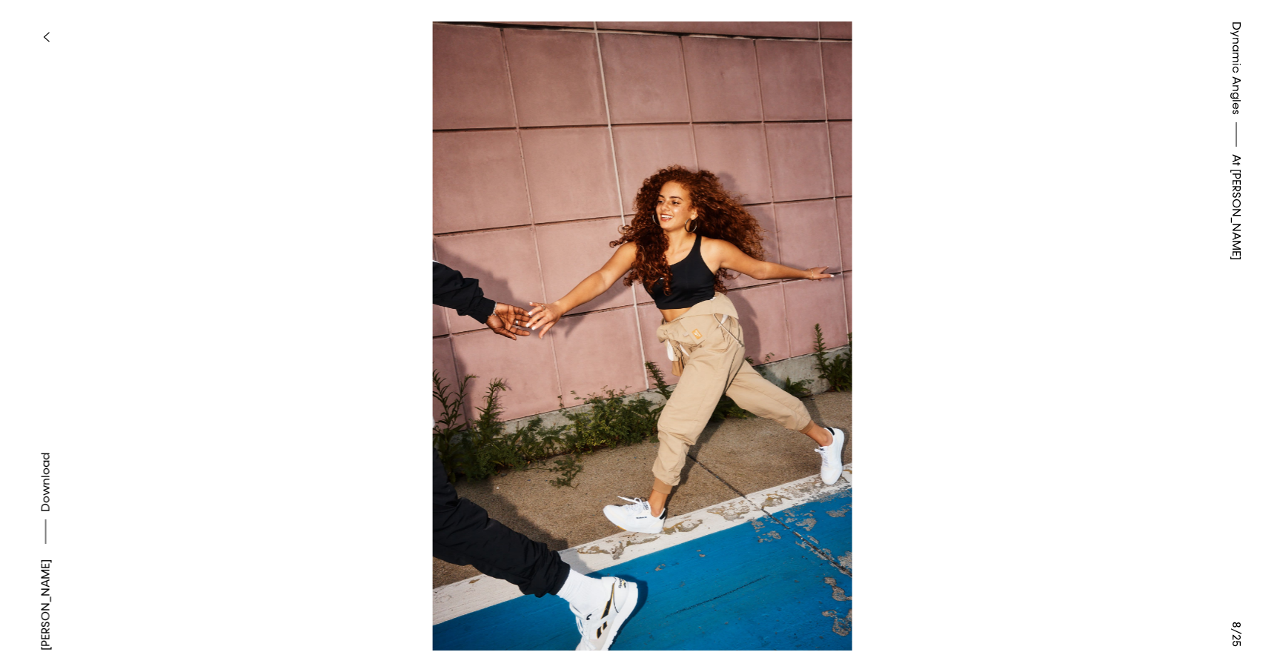
click at [1091, 333] on button at bounding box center [960, 168] width 640 height 336
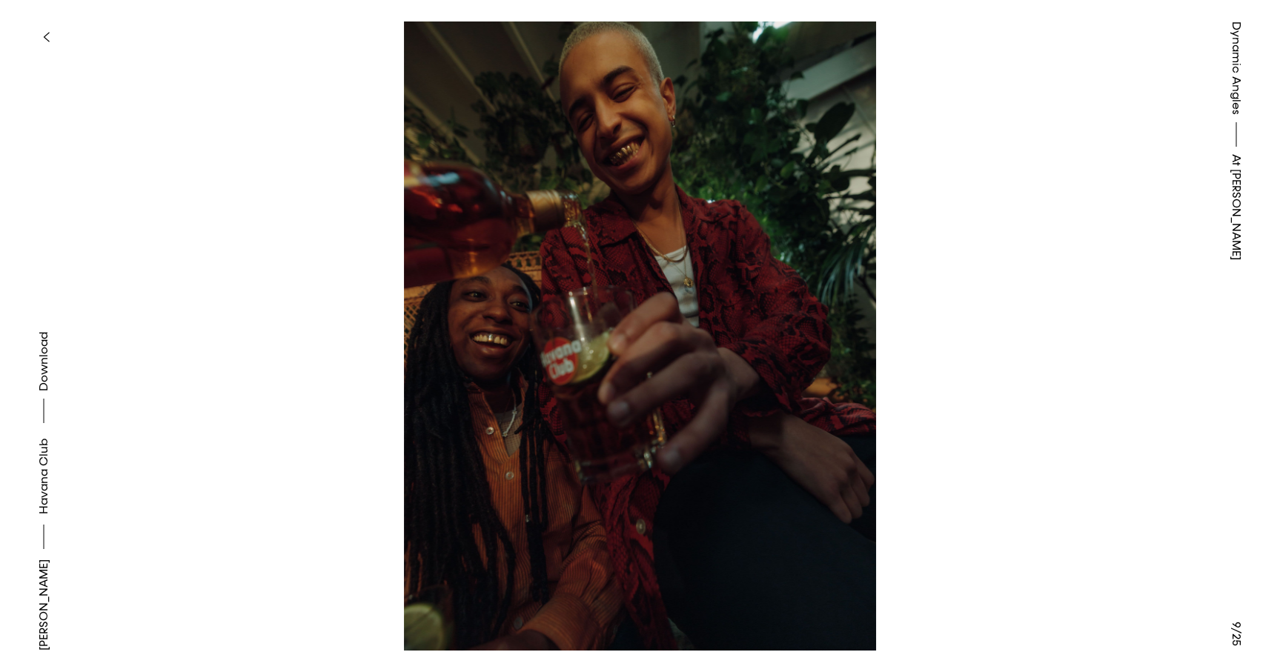
click at [1091, 333] on button at bounding box center [960, 168] width 640 height 336
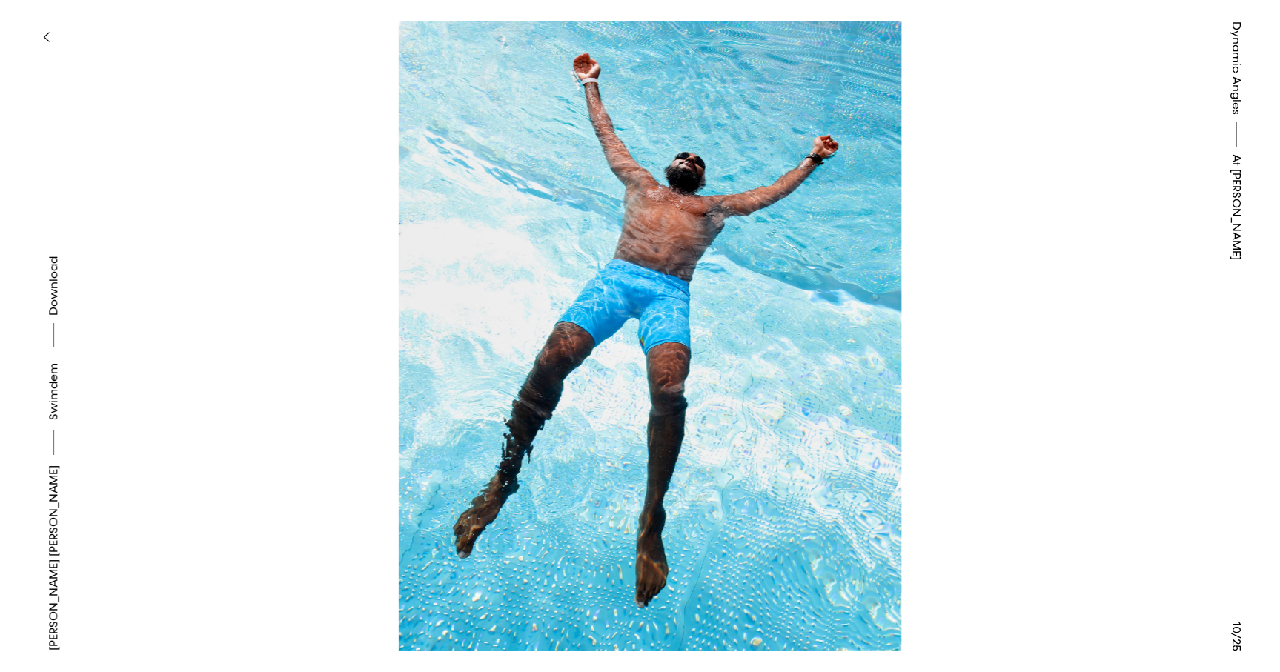
click at [1091, 333] on button at bounding box center [960, 168] width 640 height 336
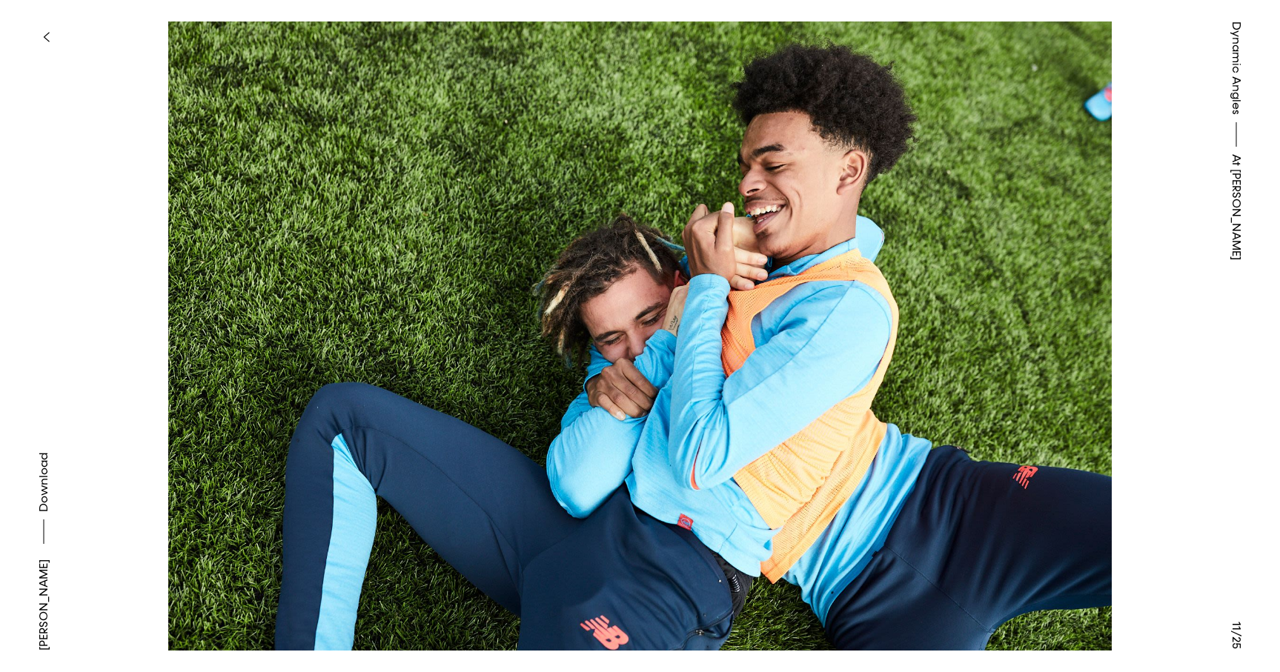
click at [42, 24] on button "button" at bounding box center [46, 37] width 33 height 33
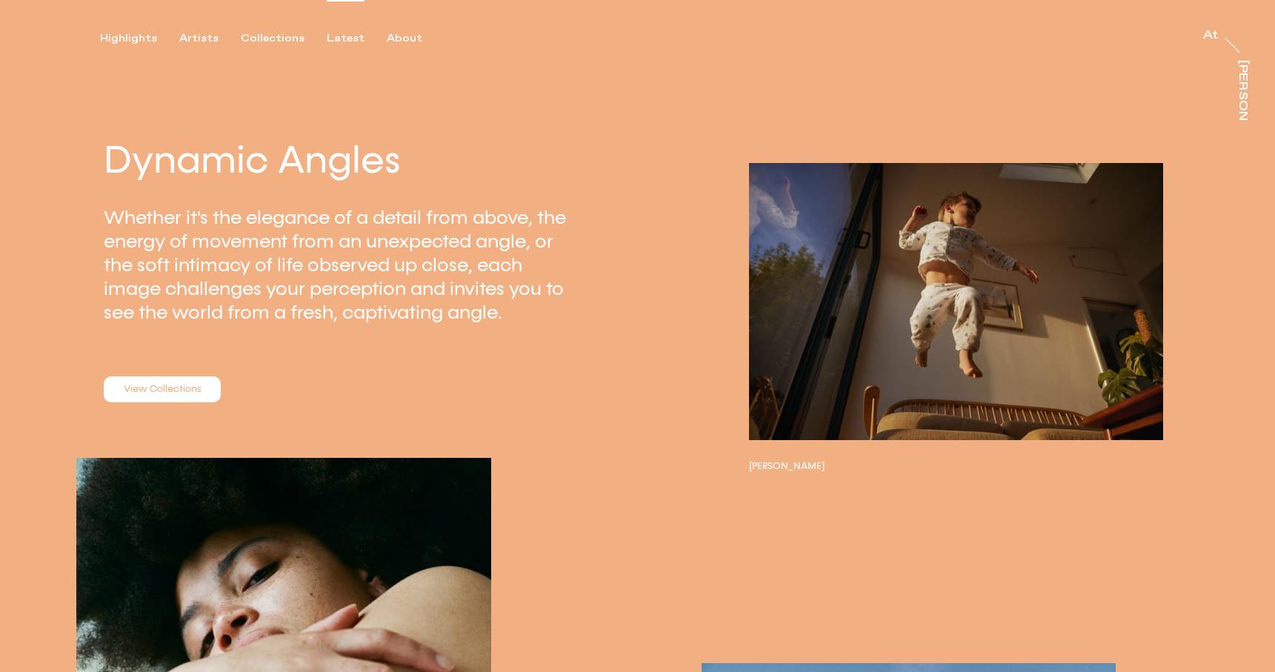
click at [345, 43] on div "Latest" at bounding box center [346, 38] width 38 height 13
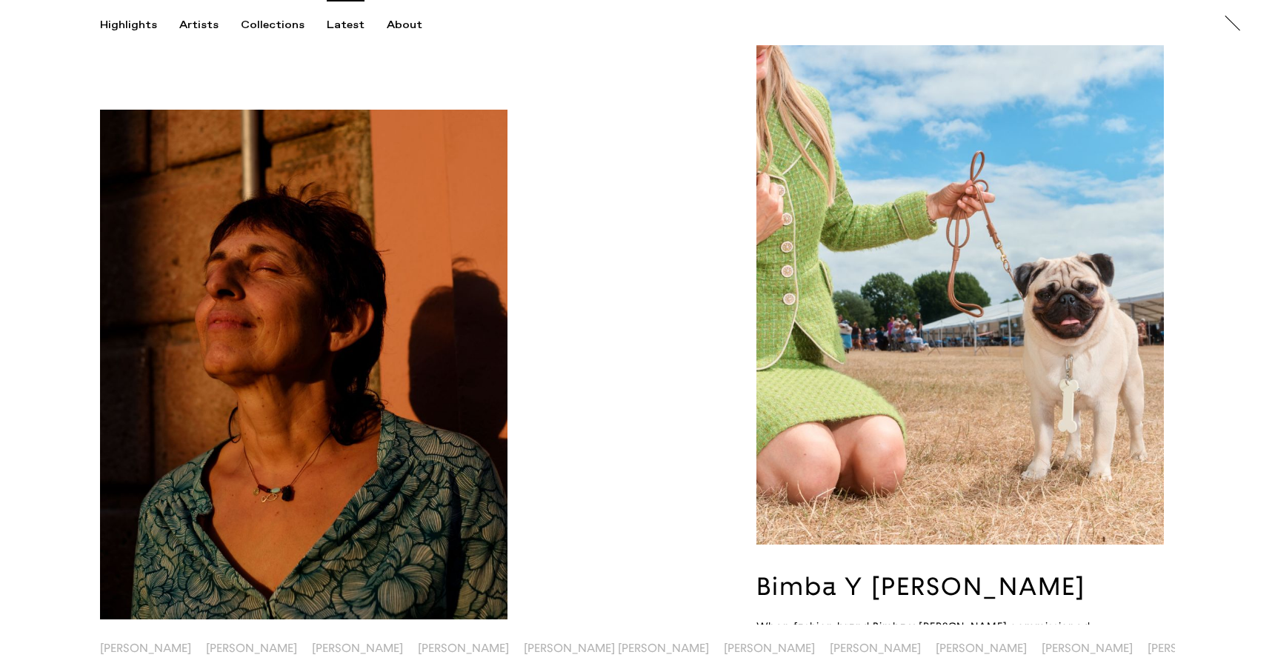
scroll to position [1470, 0]
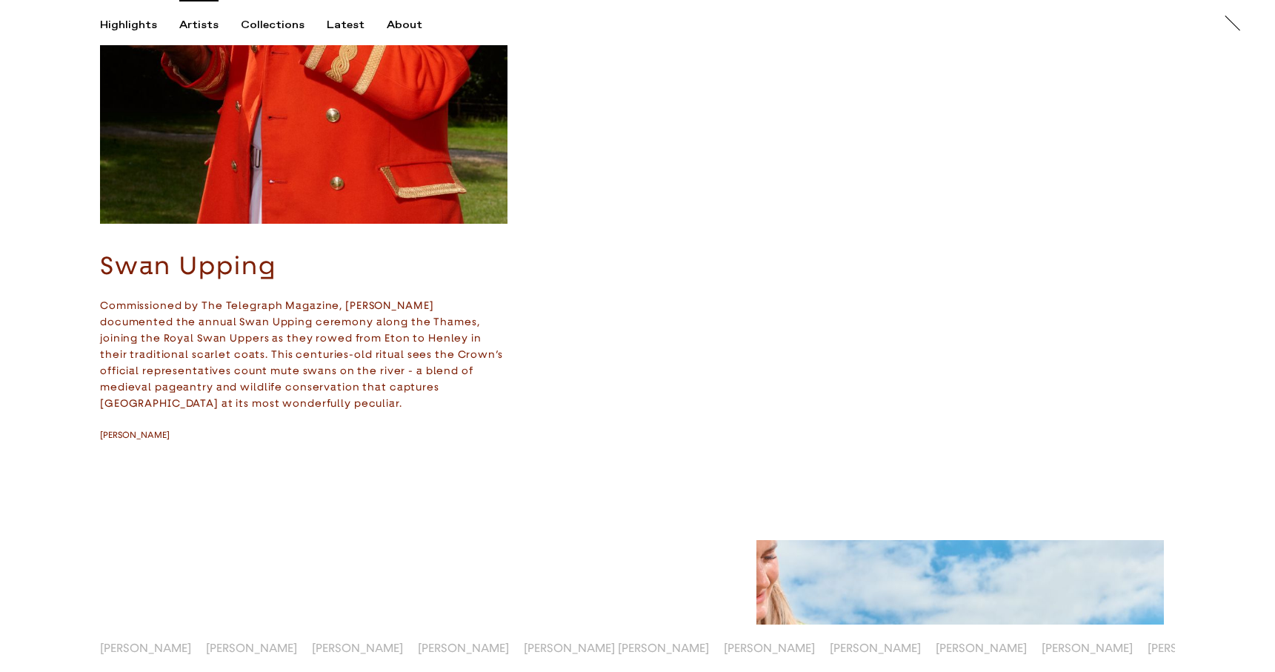
click at [197, 24] on div "Artists" at bounding box center [198, 25] width 39 height 13
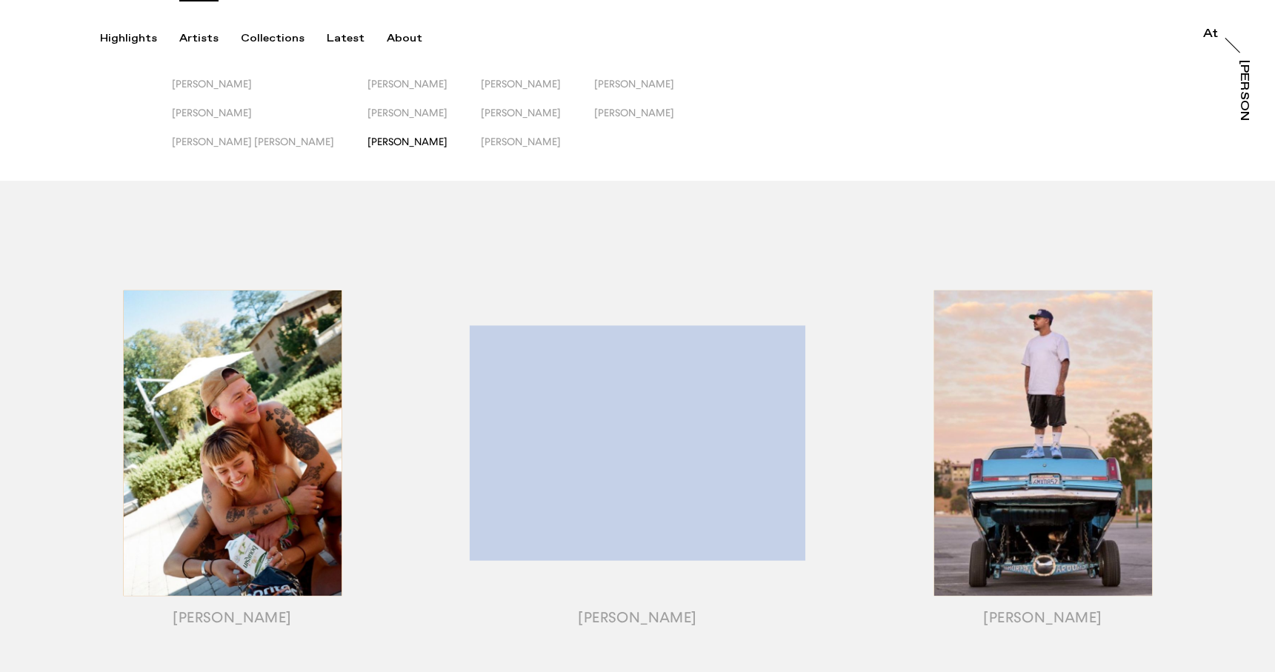
click at [368, 137] on span "[PERSON_NAME]" at bounding box center [408, 142] width 80 height 12
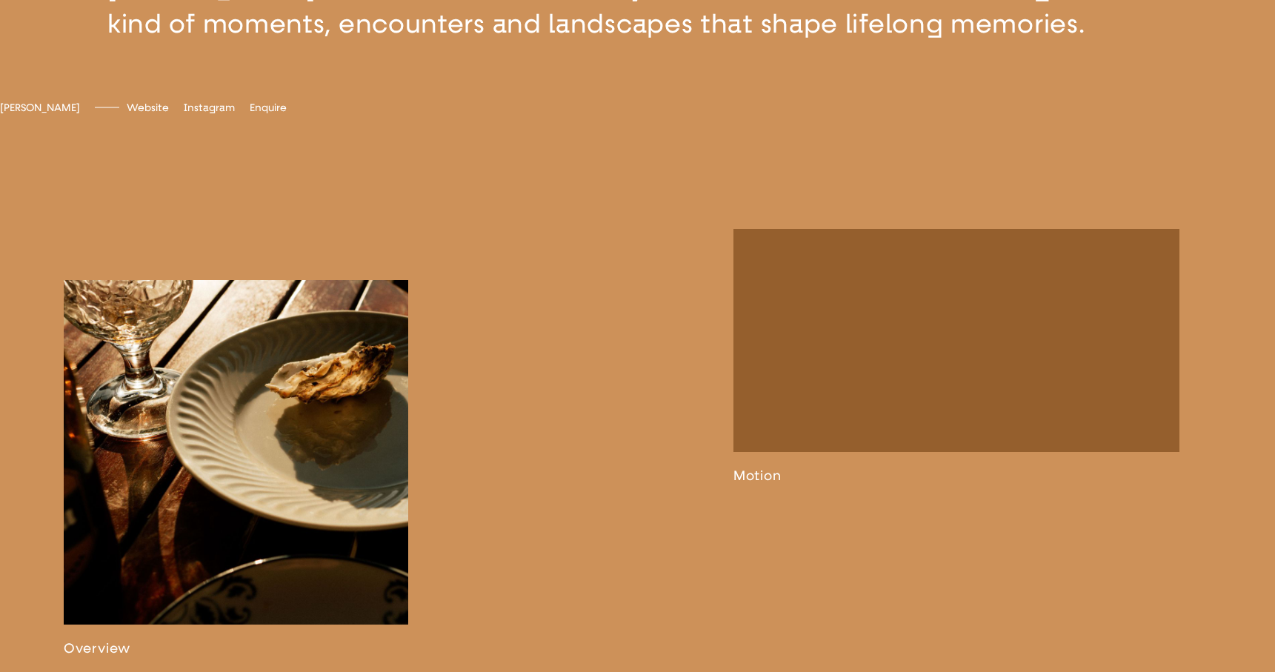
scroll to position [759, 0]
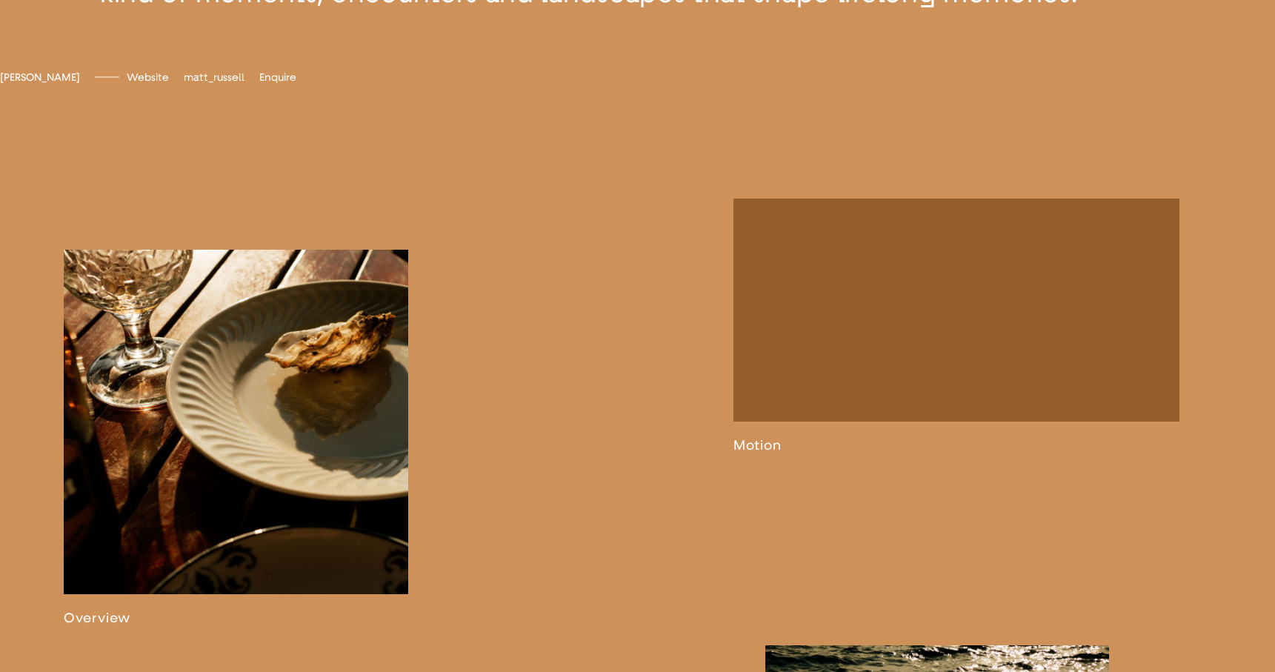
click at [245, 84] on span "matt_russell" at bounding box center [214, 77] width 61 height 13
